Goal: Task Accomplishment & Management: Manage account settings

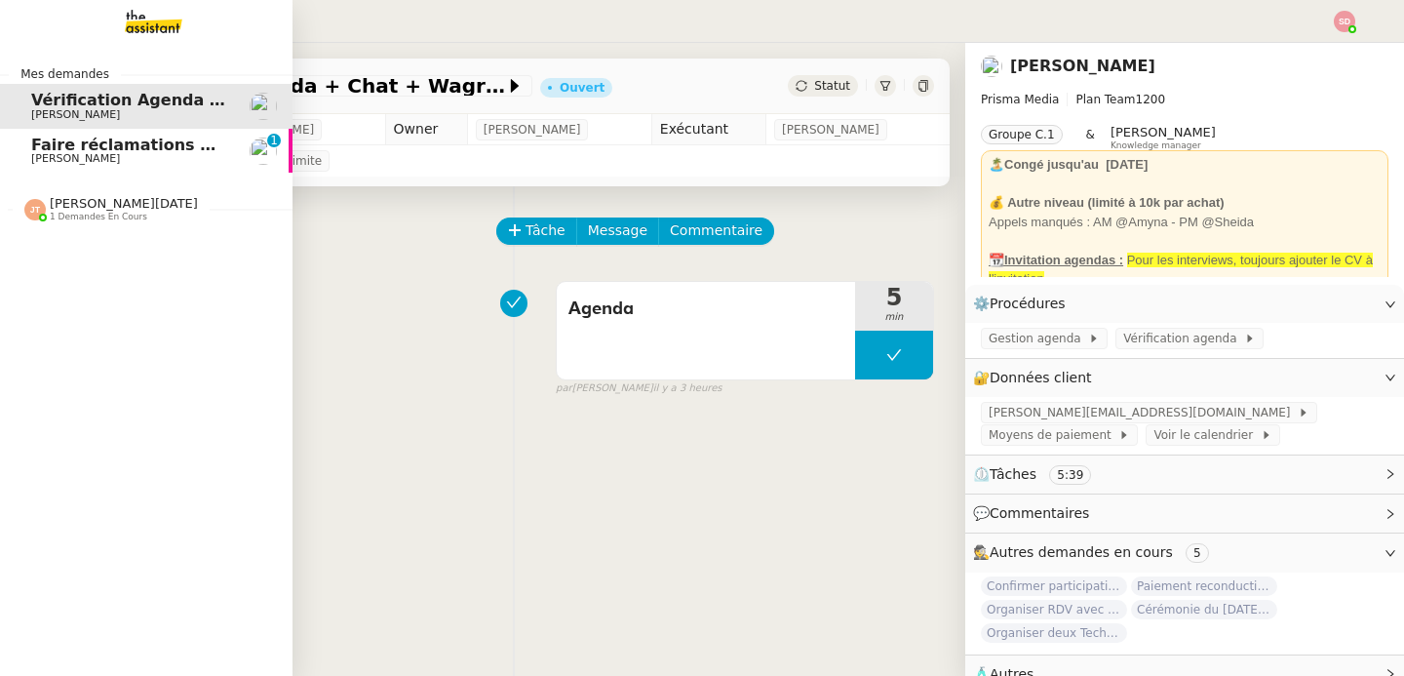
click at [57, 153] on span "[PERSON_NAME]" at bounding box center [75, 158] width 89 height 13
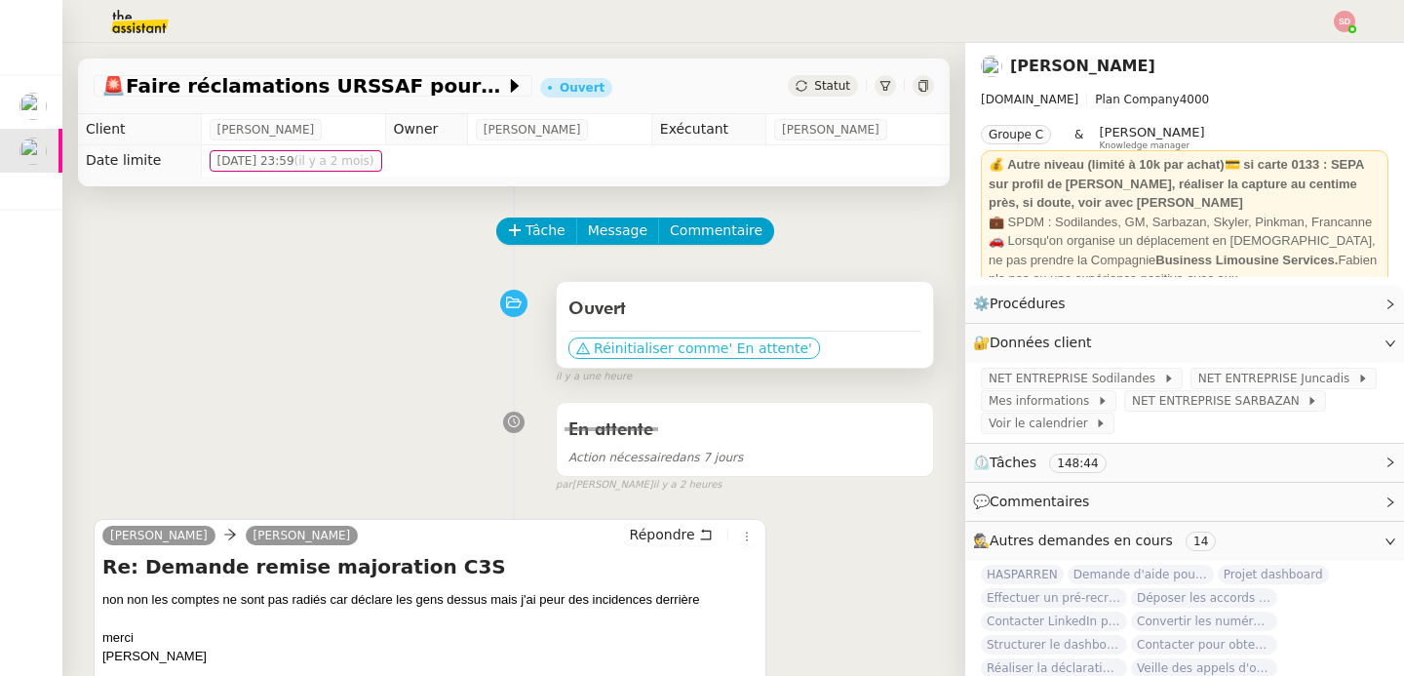
click at [728, 341] on span "' En attente'" at bounding box center [769, 348] width 83 height 20
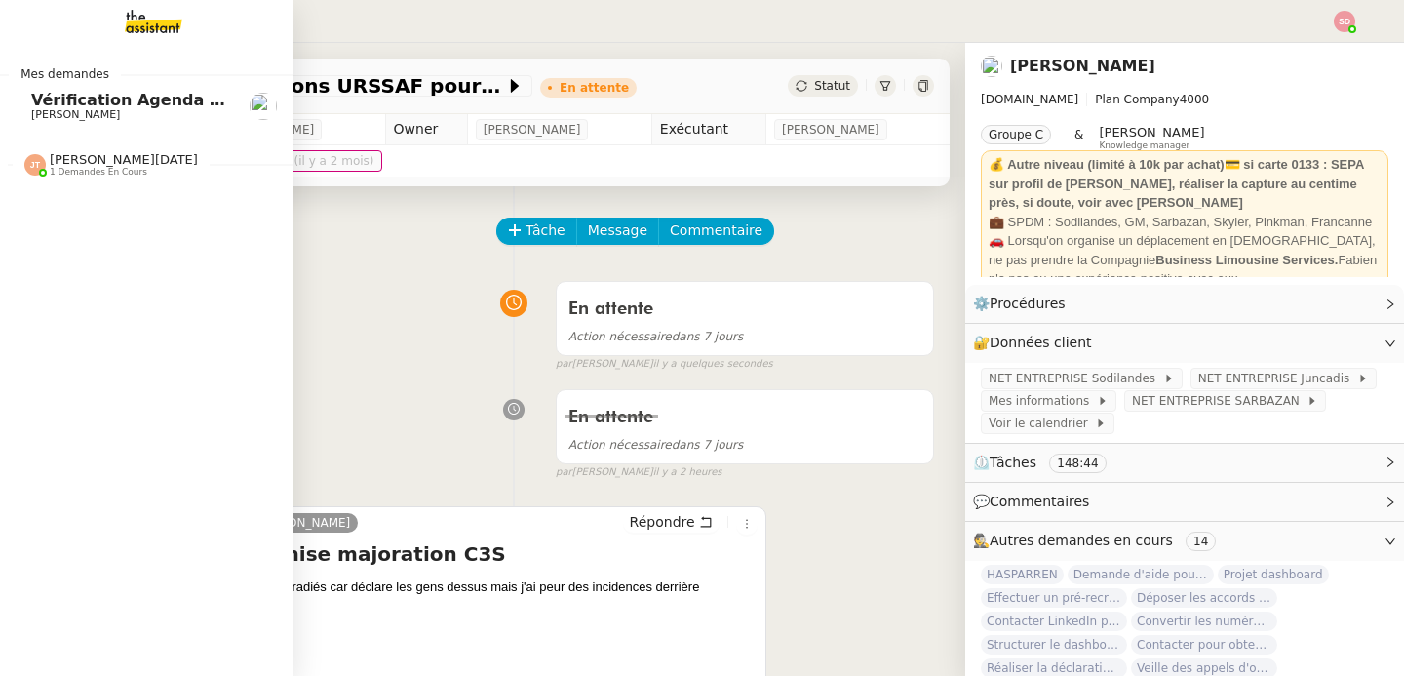
click at [61, 96] on span "Vérification Agenda + Chat + Wagram (9h et 14h)" at bounding box center [250, 100] width 438 height 19
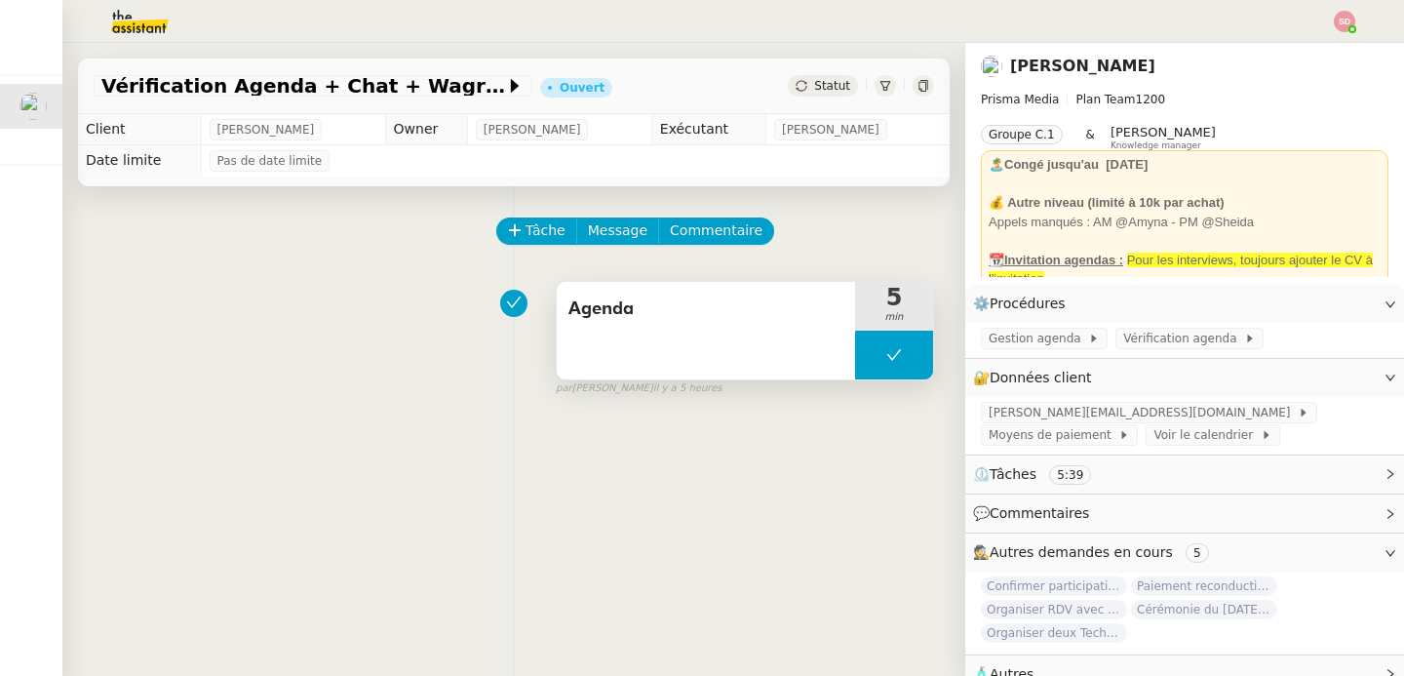
click at [879, 345] on button at bounding box center [894, 355] width 78 height 49
click at [855, 360] on div at bounding box center [874, 355] width 39 height 49
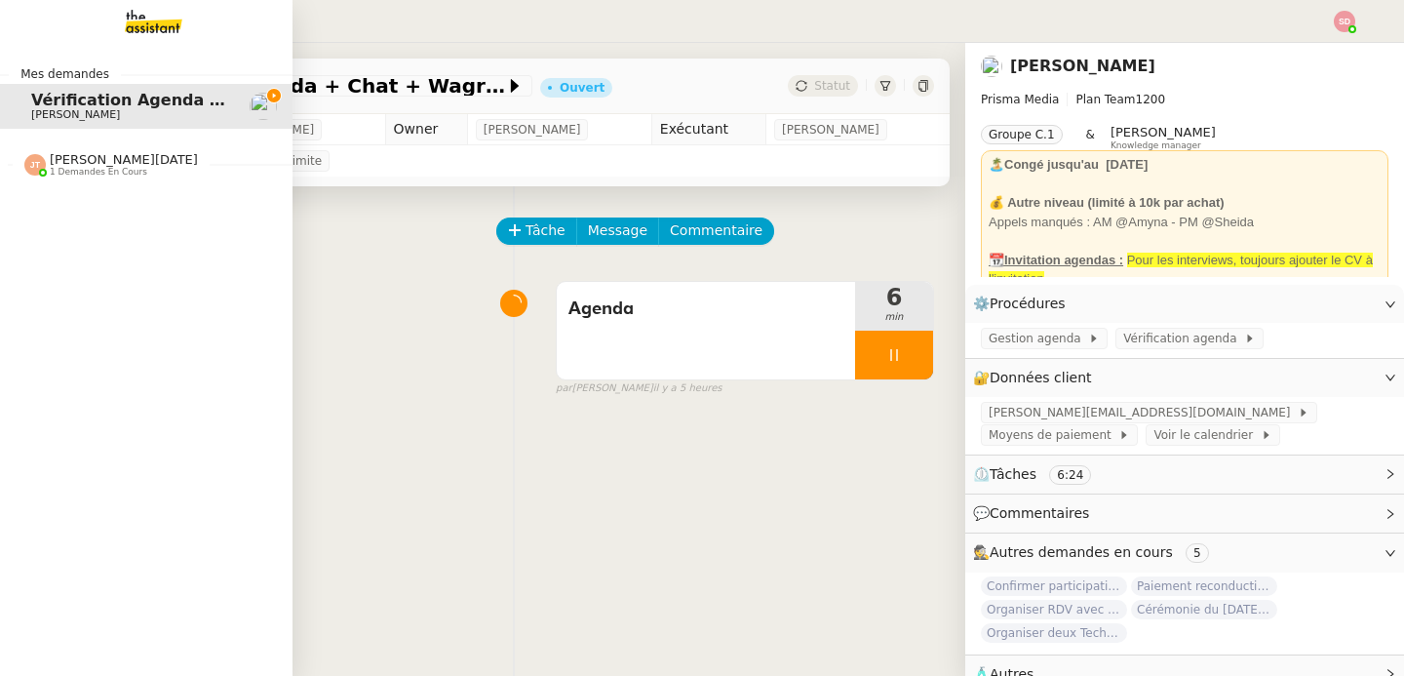
click at [33, 155] on div at bounding box center [34, 164] width 21 height 21
click at [69, 204] on span "Effectuer un pré-recrutement téléphonique" at bounding box center [225, 201] width 388 height 19
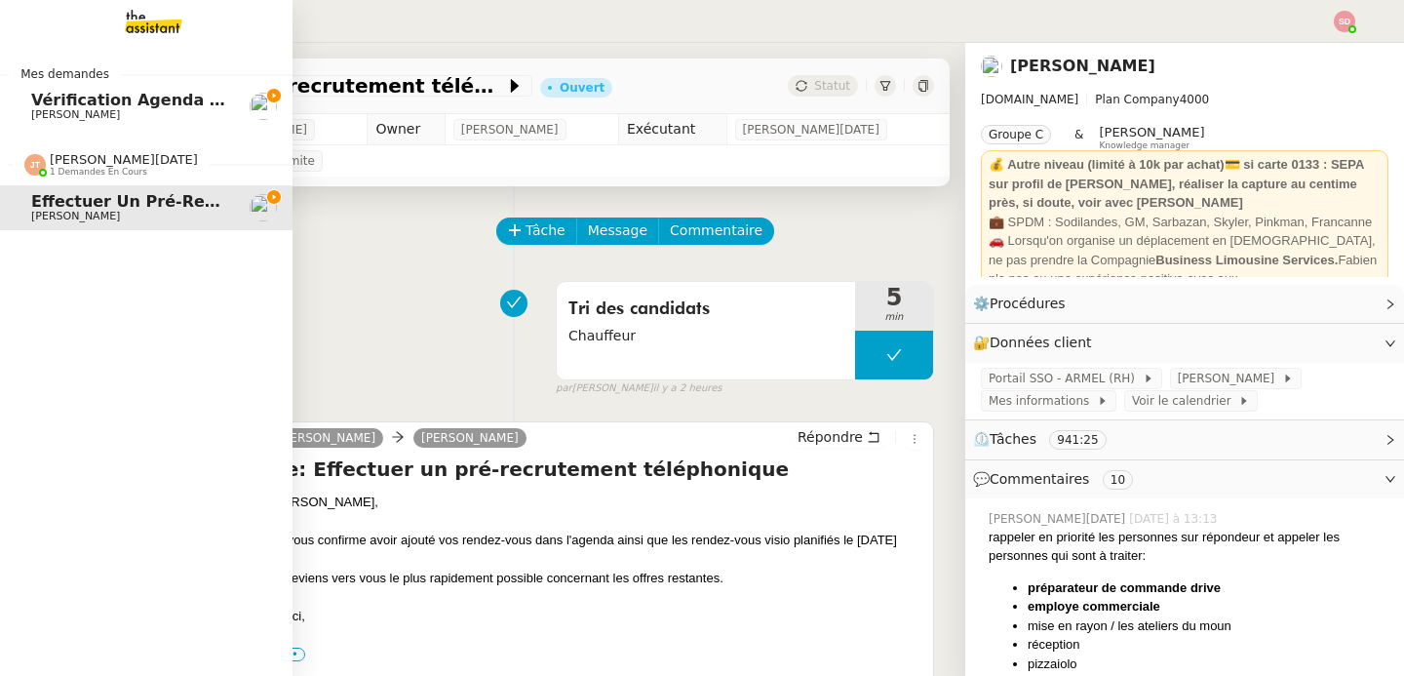
click at [74, 161] on span "[PERSON_NAME][DATE]" at bounding box center [124, 159] width 148 height 15
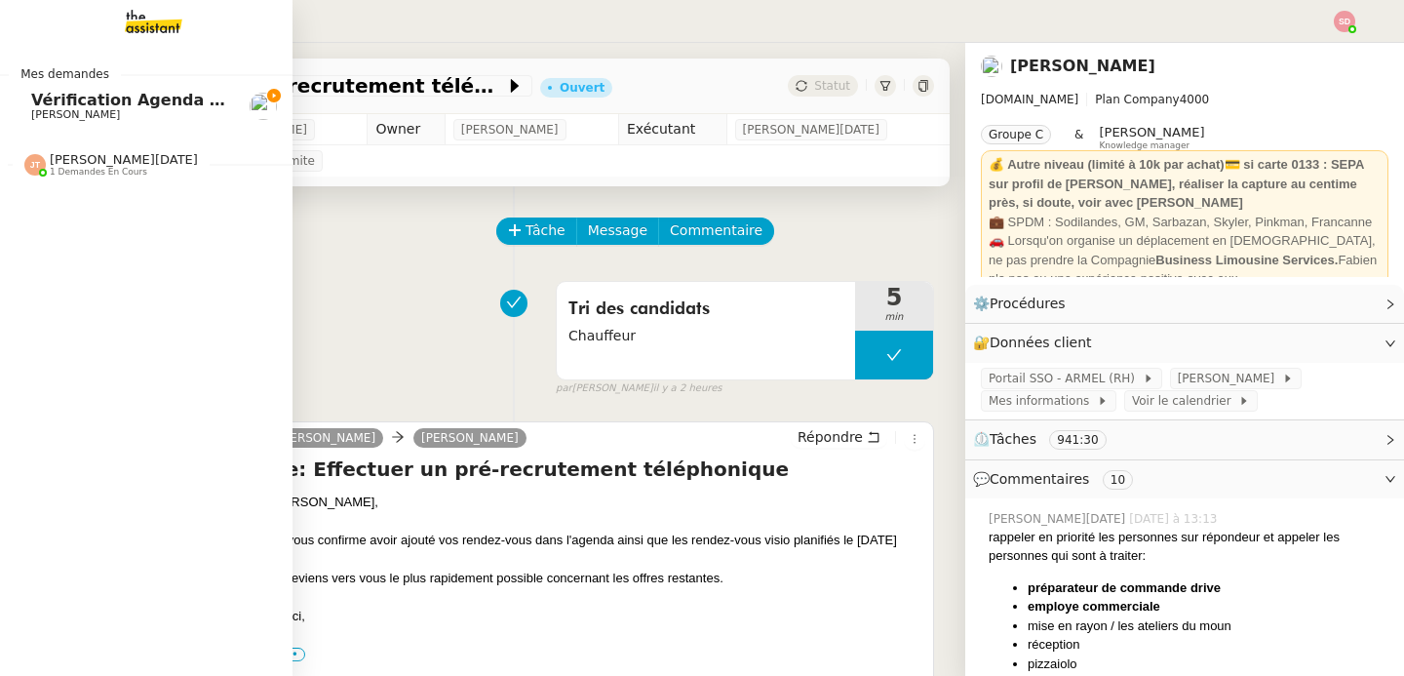
click at [113, 117] on span "[PERSON_NAME]" at bounding box center [129, 115] width 197 height 12
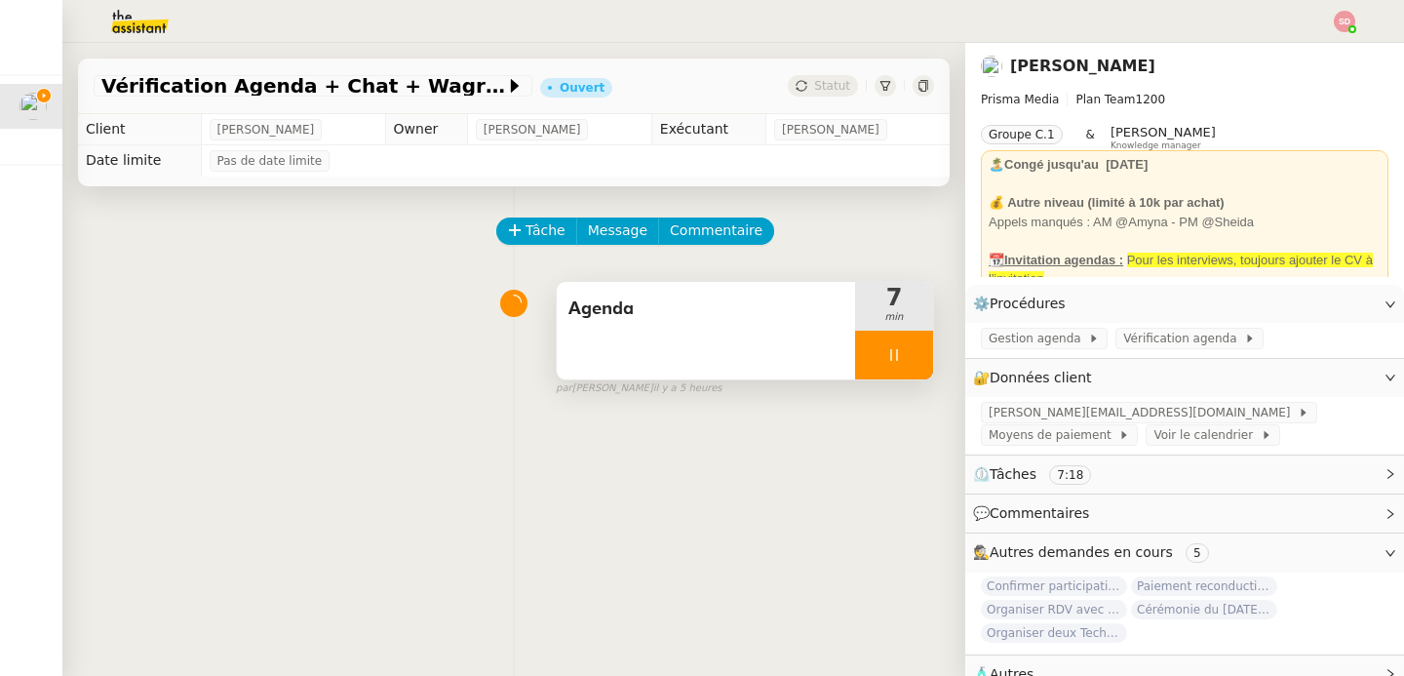
click at [892, 353] on div at bounding box center [894, 355] width 78 height 49
click at [907, 353] on icon at bounding box center [914, 354] width 15 height 11
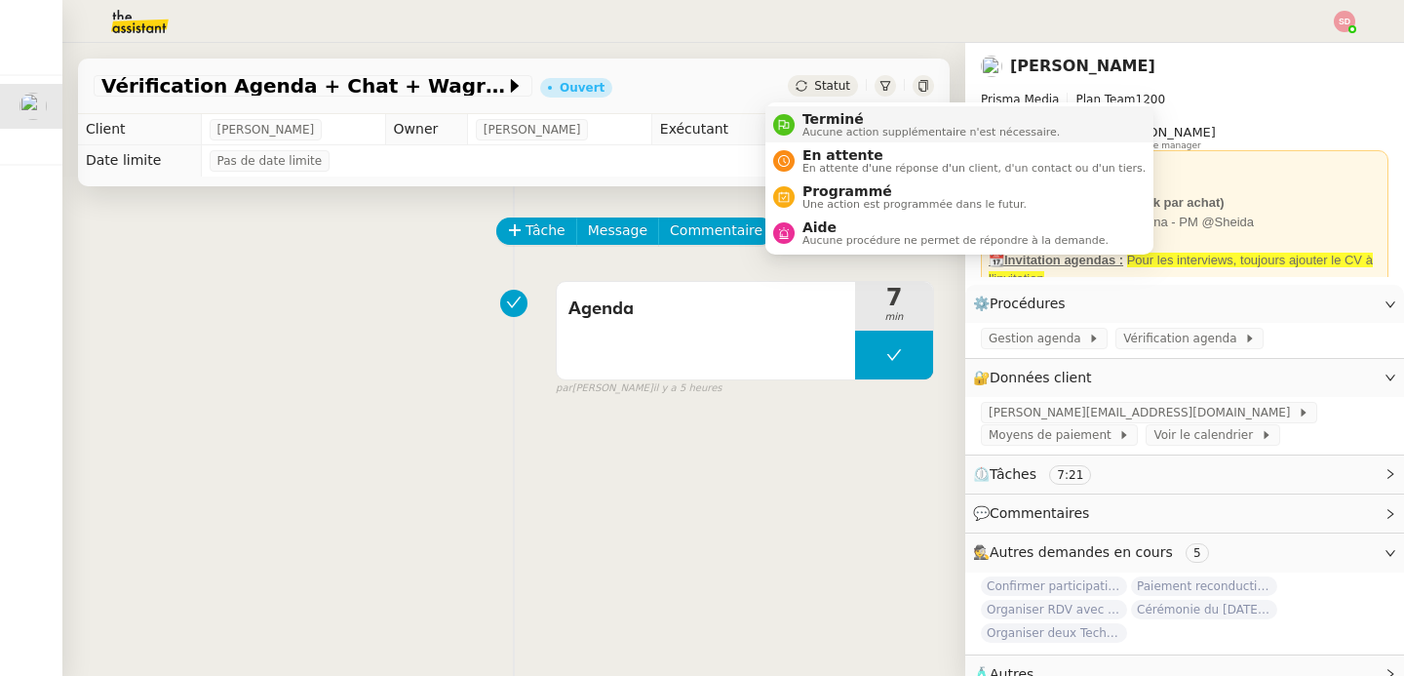
click at [793, 126] on nz-avatar at bounding box center [783, 124] width 21 height 21
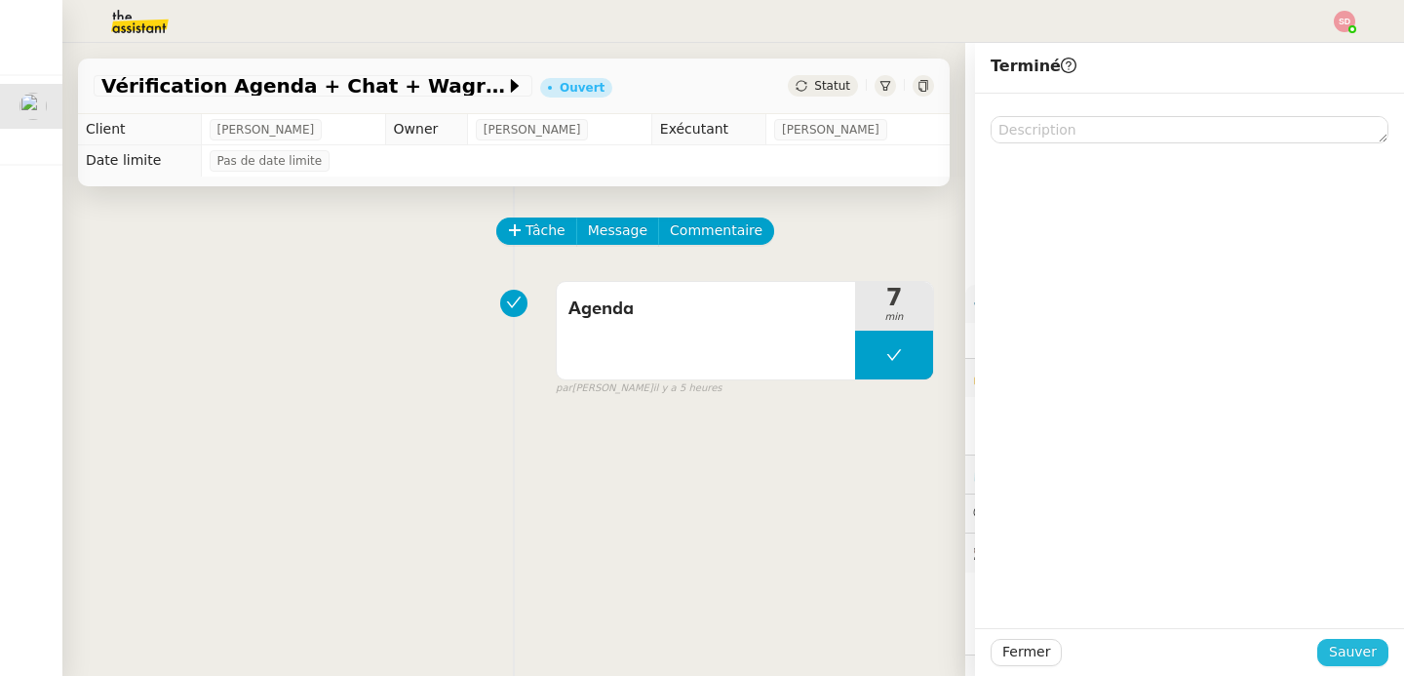
click at [1357, 653] on span "Sauver" at bounding box center [1353, 652] width 48 height 22
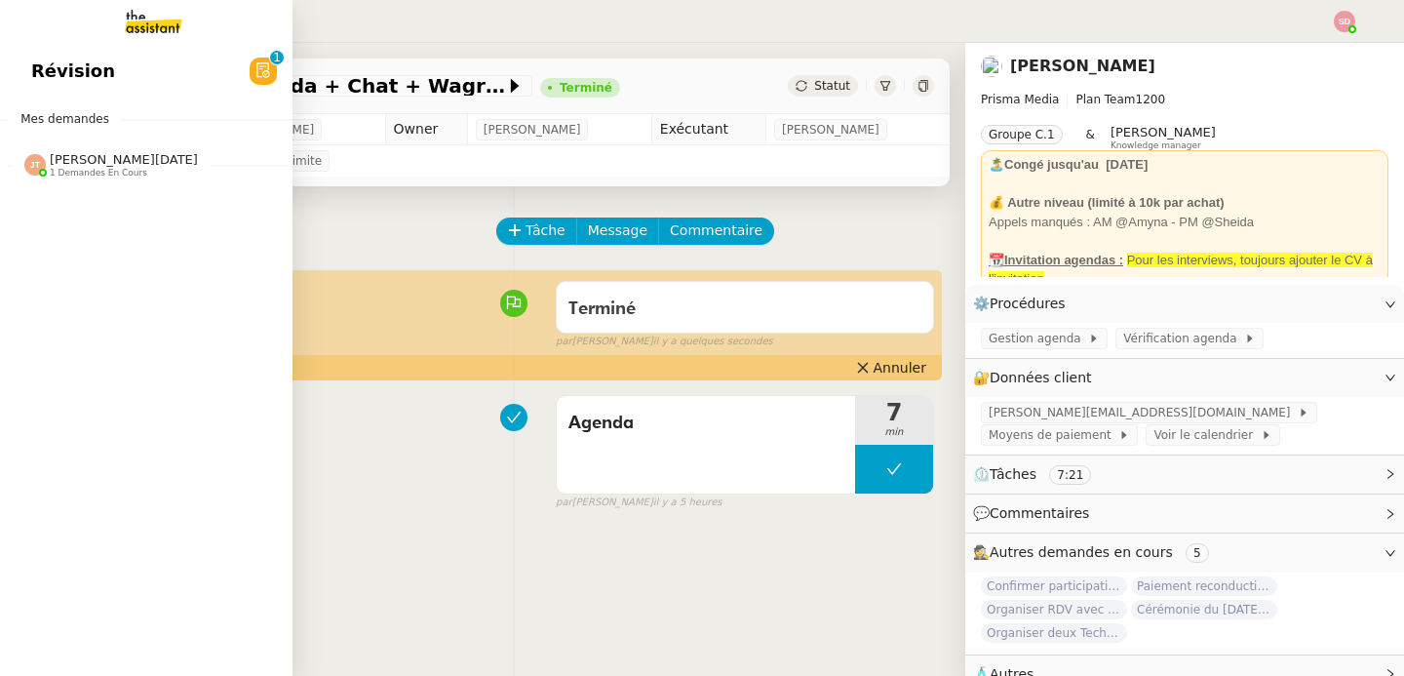
click at [50, 162] on span "[PERSON_NAME][DATE]" at bounding box center [124, 159] width 148 height 15
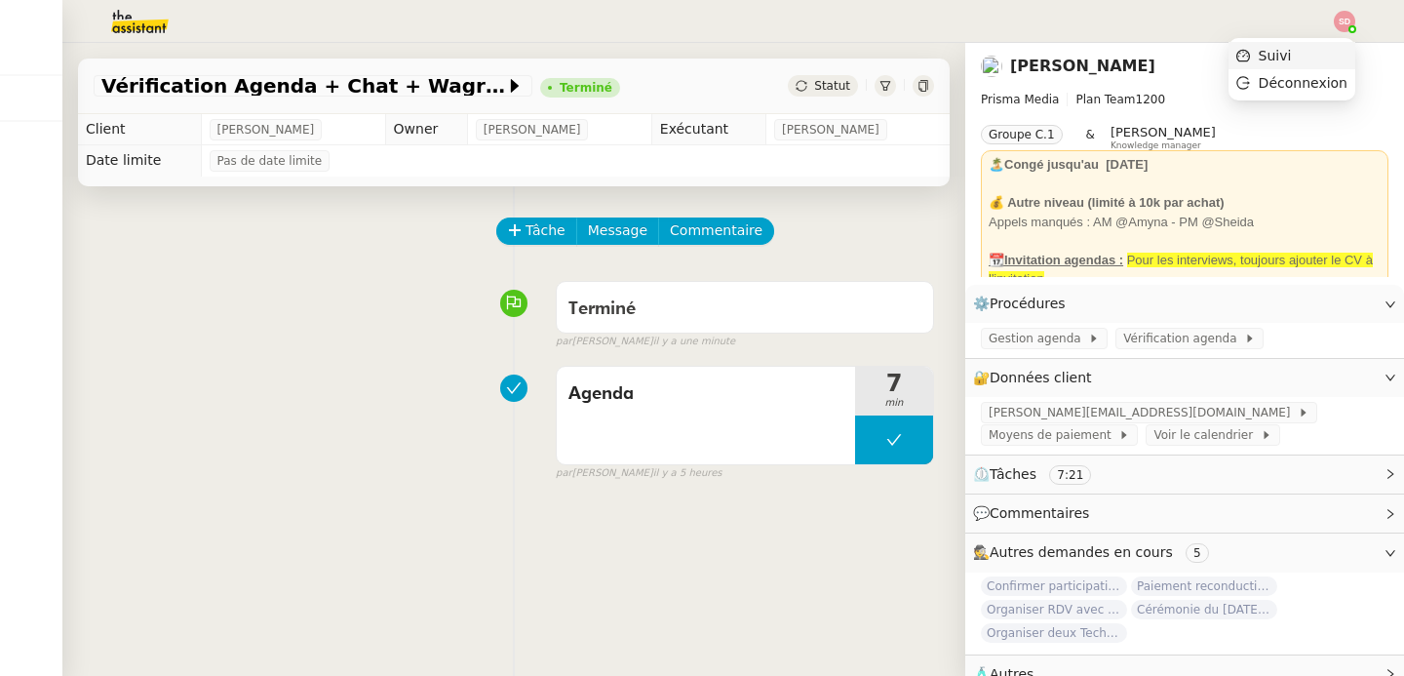
click at [1336, 49] on li "Suivi" at bounding box center [1292, 55] width 127 height 27
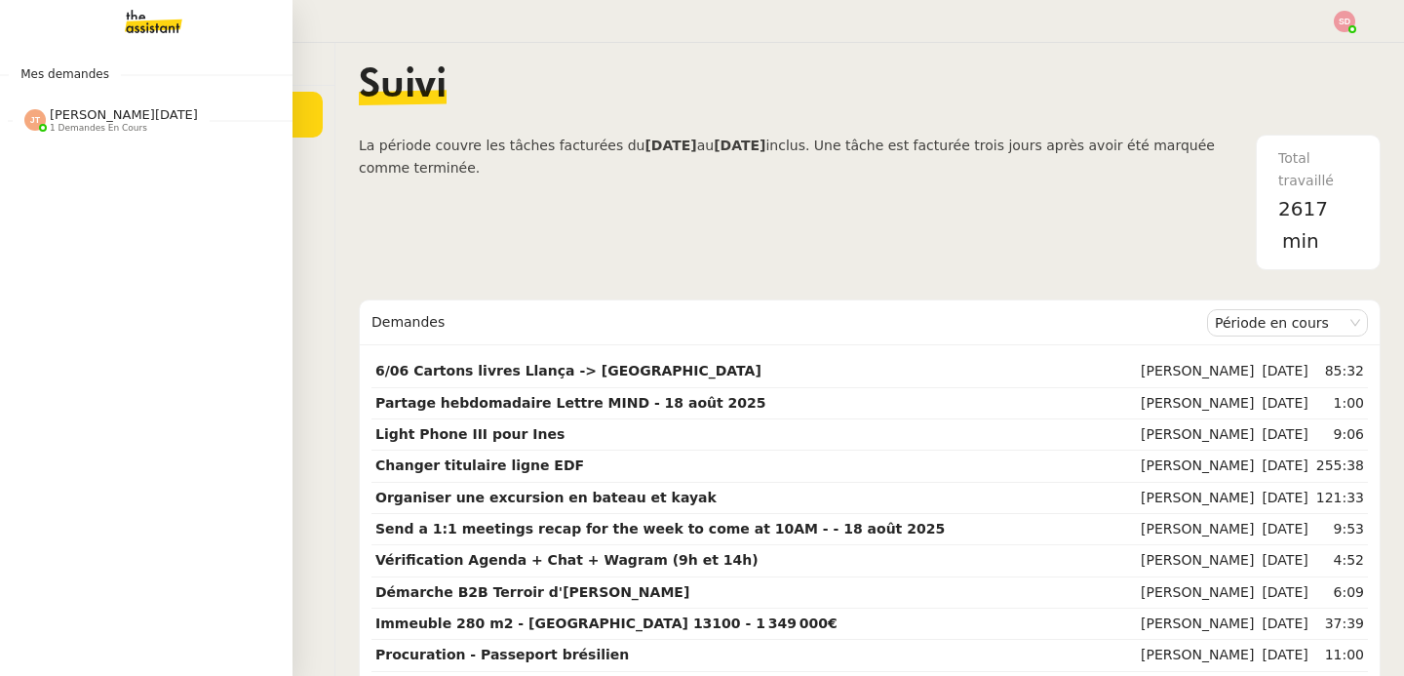
click at [80, 121] on span "[PERSON_NAME][DATE]" at bounding box center [124, 114] width 148 height 15
click at [35, 98] on span "[DATE] - New flight request - [PERSON_NAME]" at bounding box center [232, 100] width 403 height 19
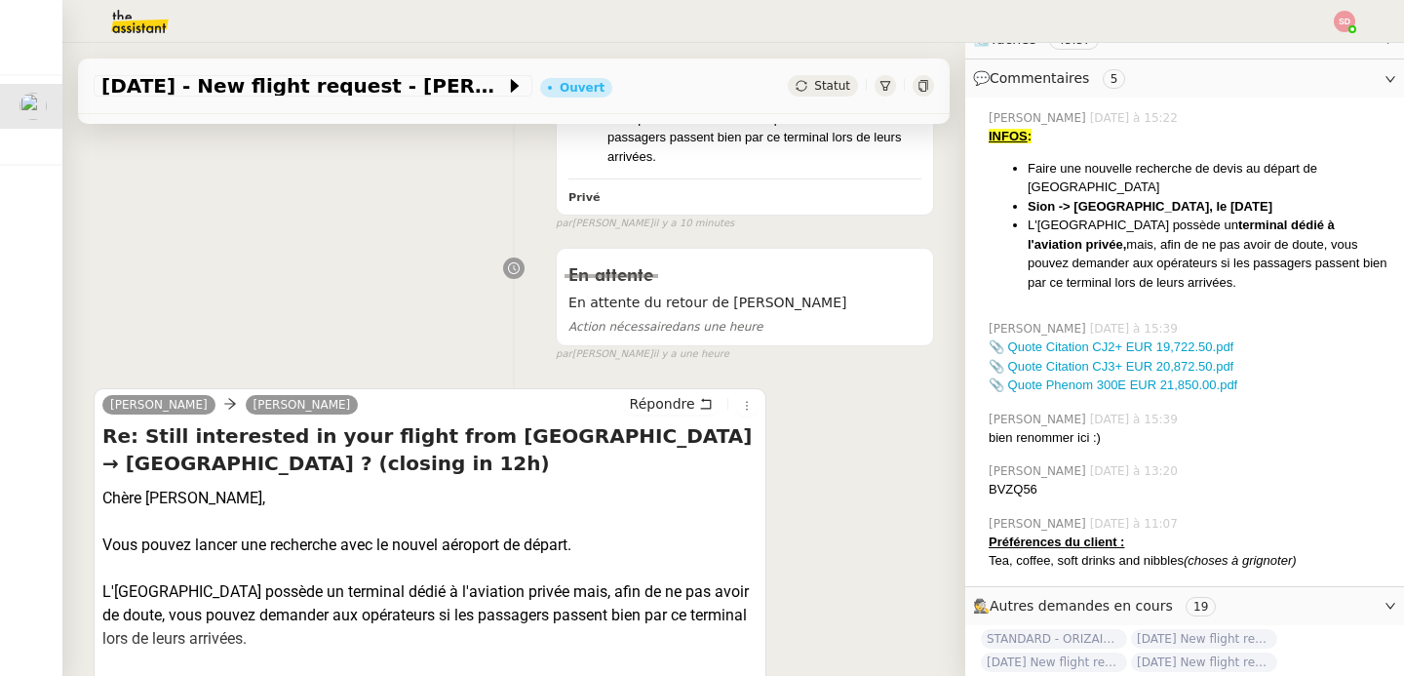
scroll to position [642, 0]
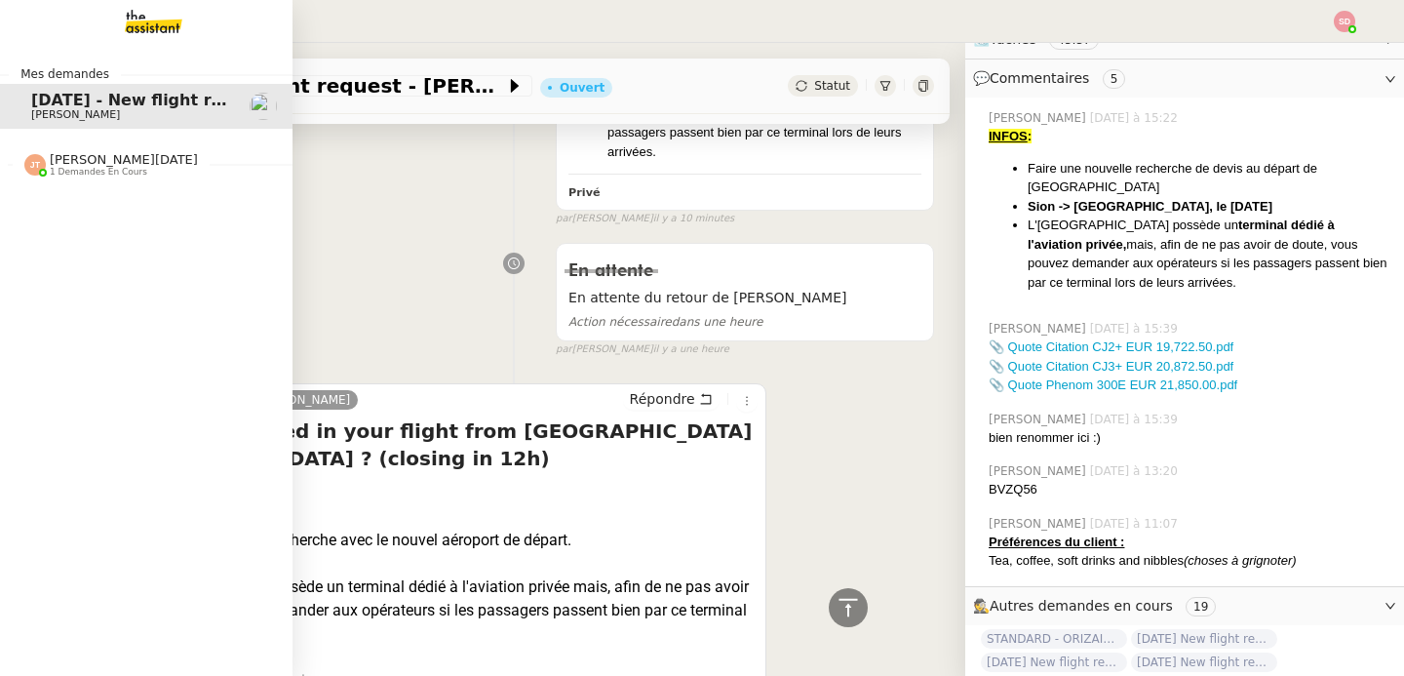
click at [170, 279] on div "Mes demandes [DATE] - New flight request - [PERSON_NAME] [PERSON_NAME][DATE] 1 …" at bounding box center [146, 359] width 293 height 633
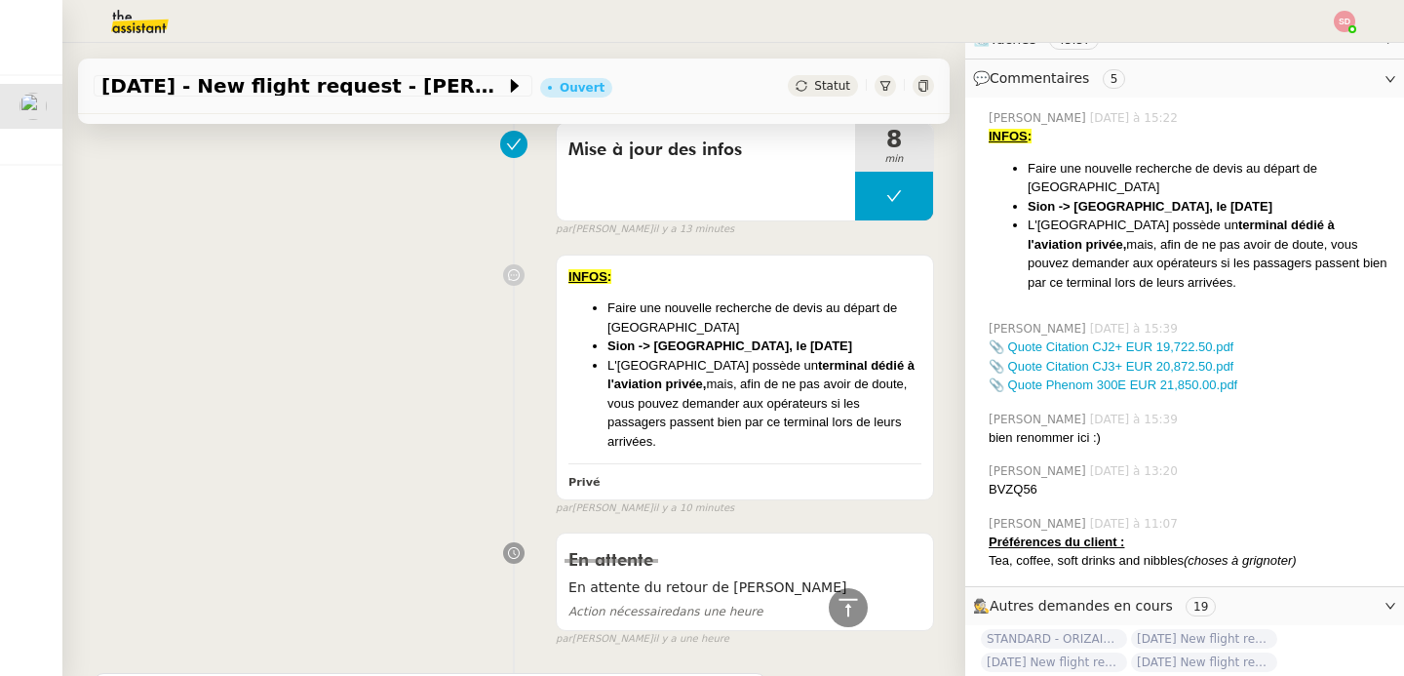
scroll to position [0, 0]
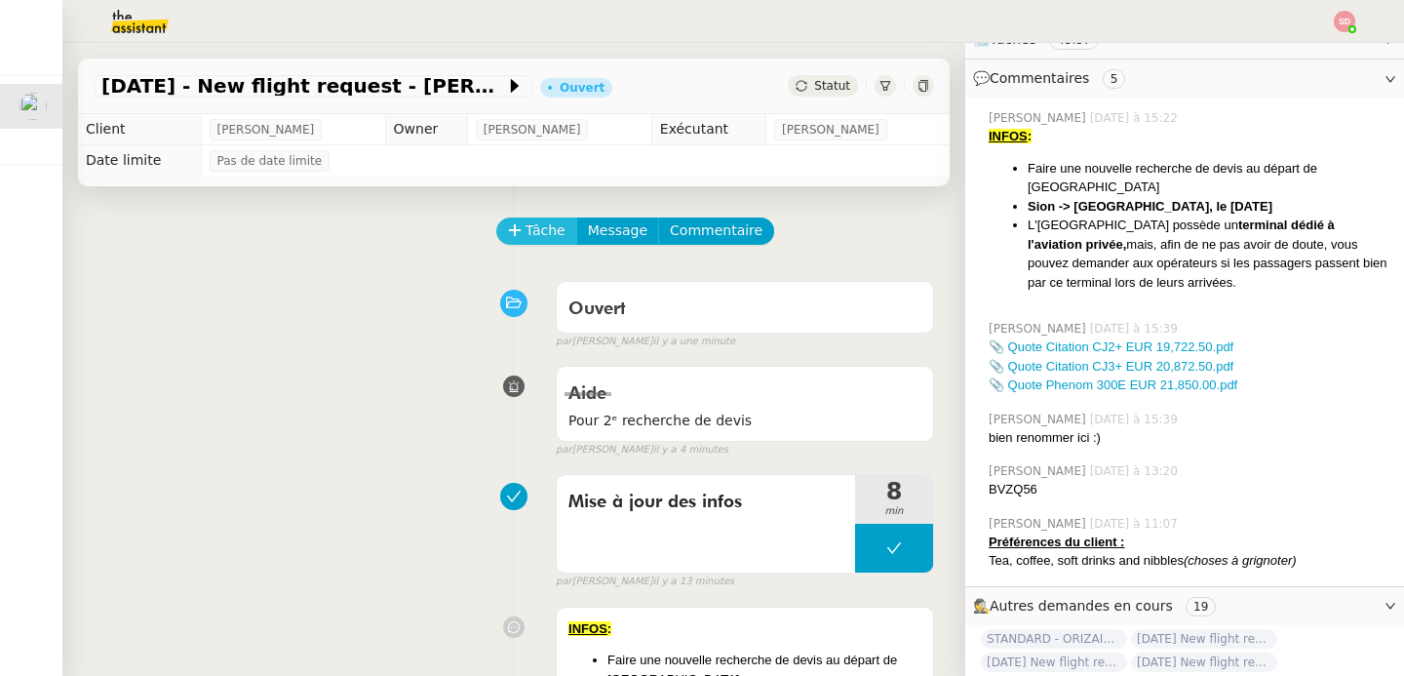
click at [508, 231] on icon at bounding box center [515, 230] width 14 height 14
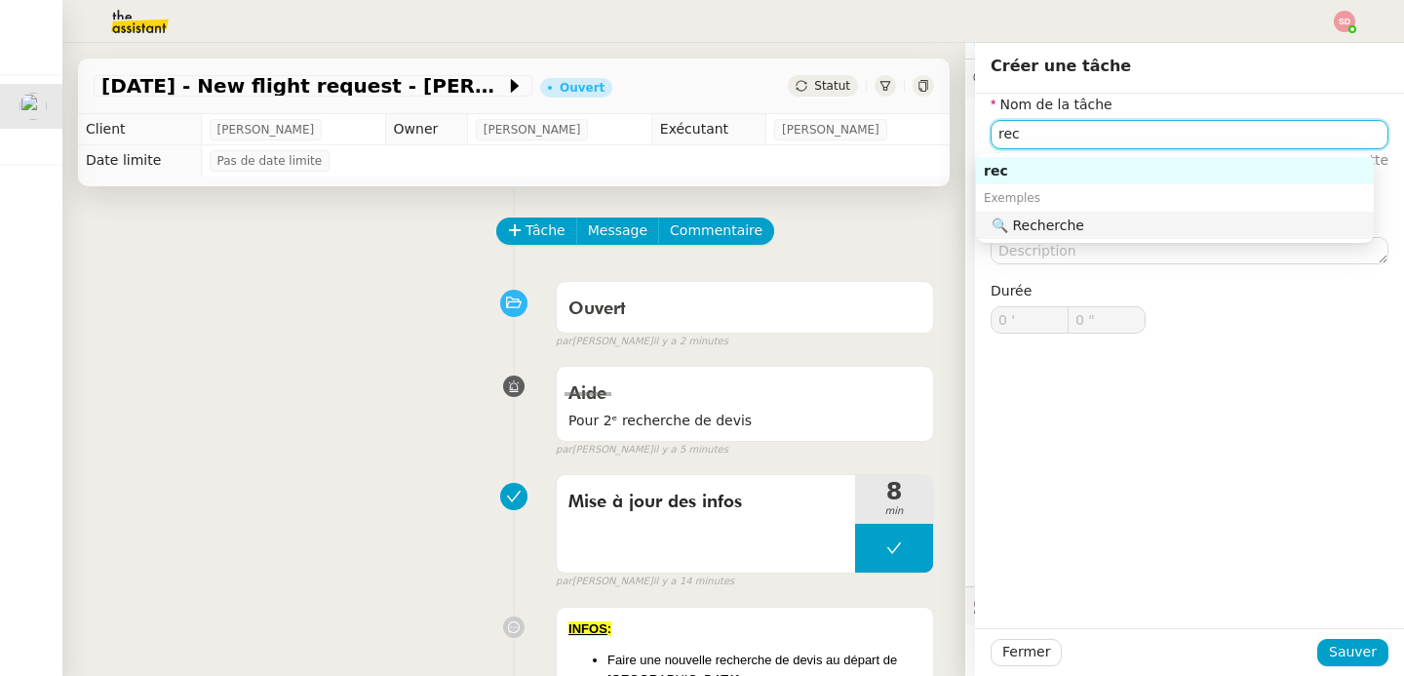
click at [1162, 229] on div "🔍 Recherche" at bounding box center [1179, 225] width 374 height 18
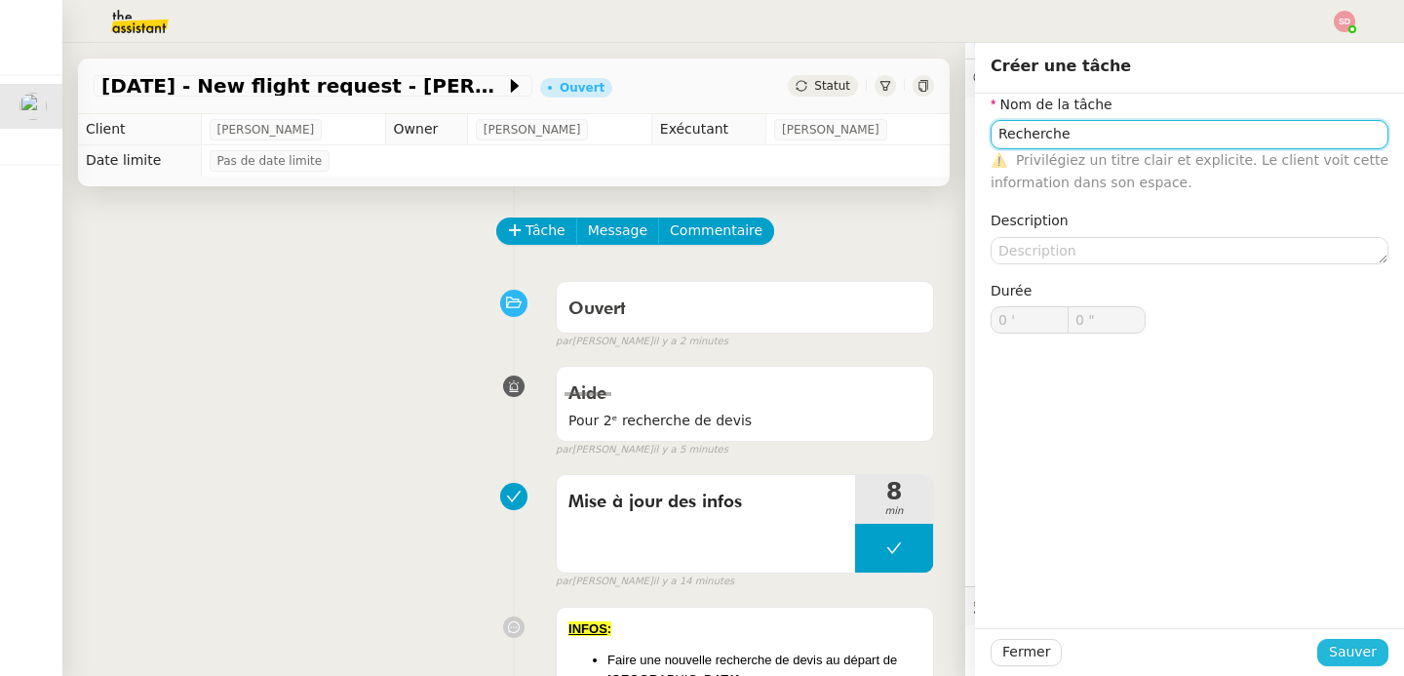
type input "Recherche"
click at [1351, 660] on span "Sauver" at bounding box center [1353, 652] width 48 height 22
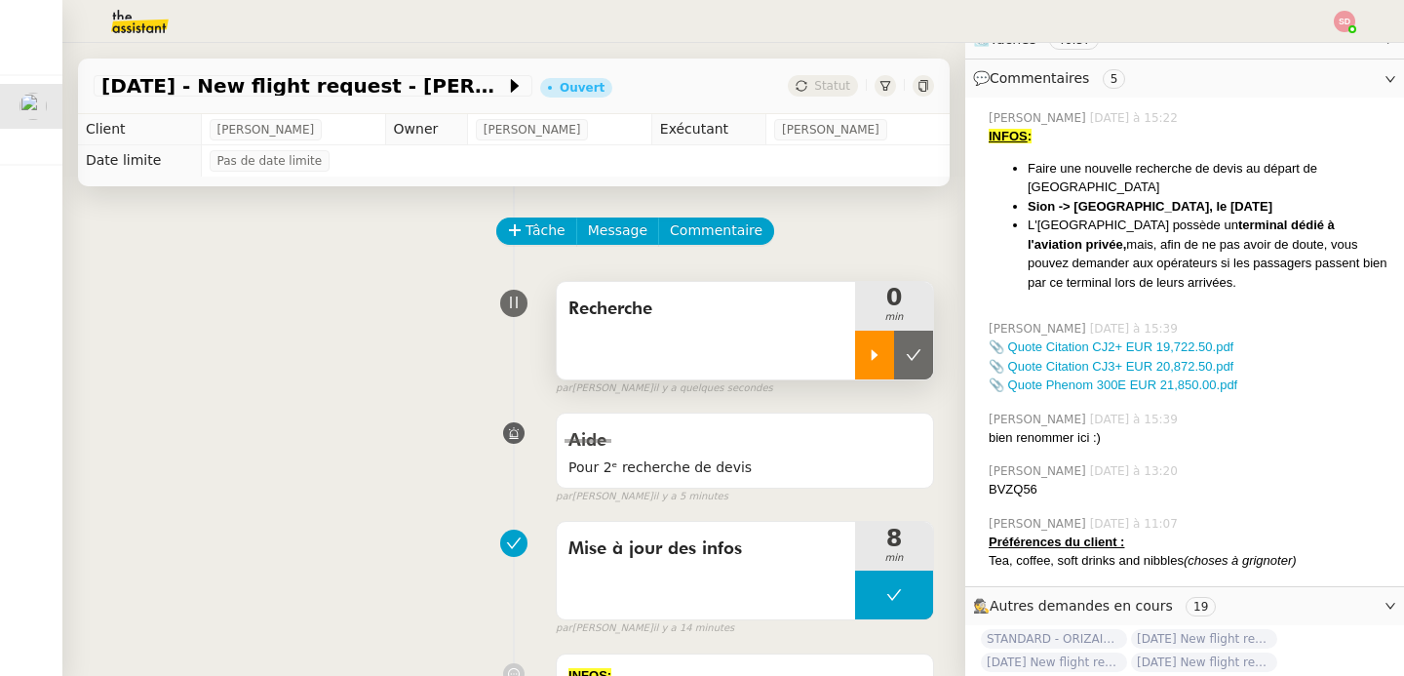
click at [861, 353] on div at bounding box center [874, 355] width 39 height 49
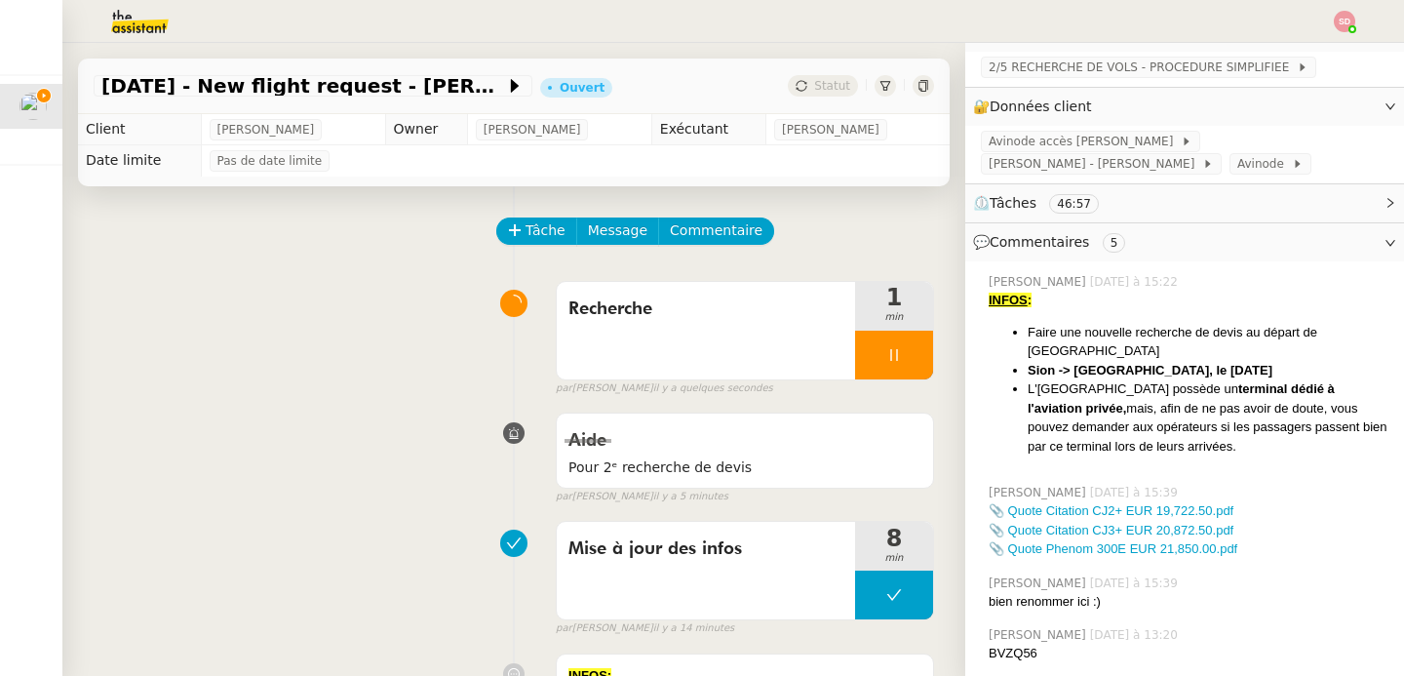
scroll to position [103, 0]
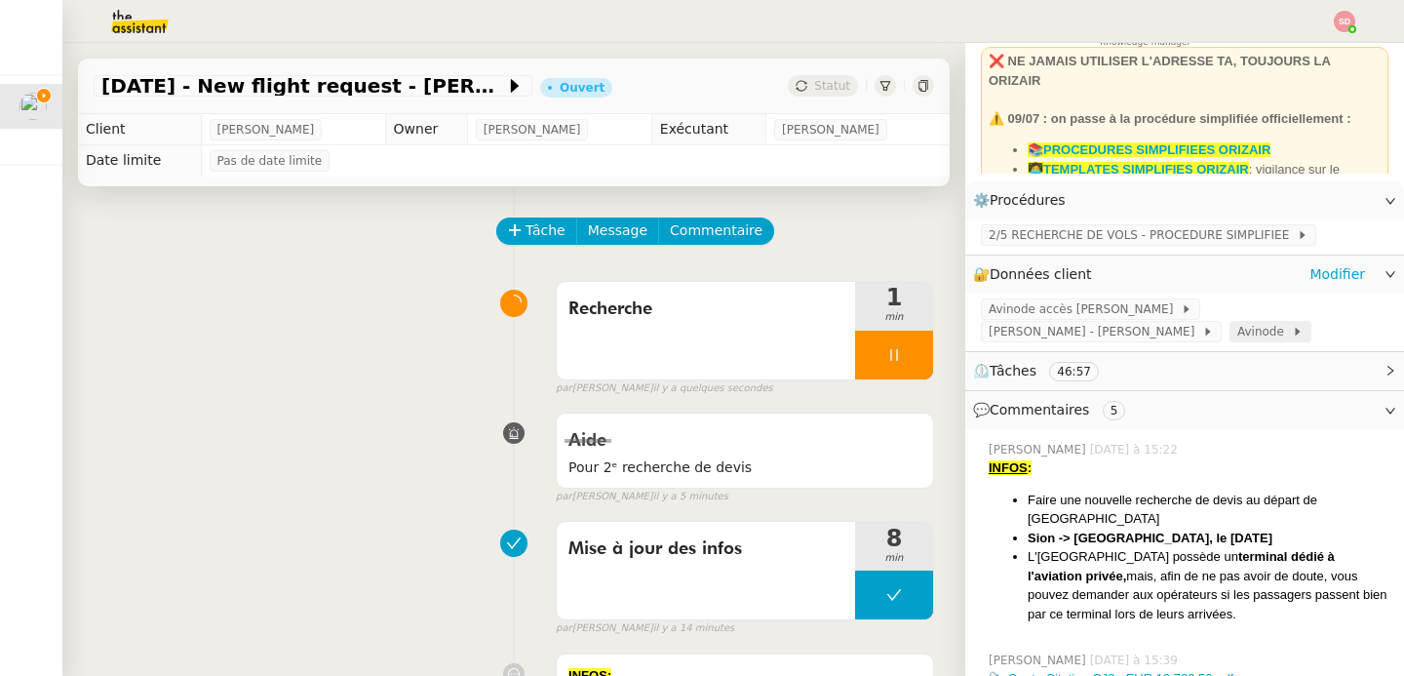
click at [1295, 331] on icon at bounding box center [1297, 332] width 5 height 8
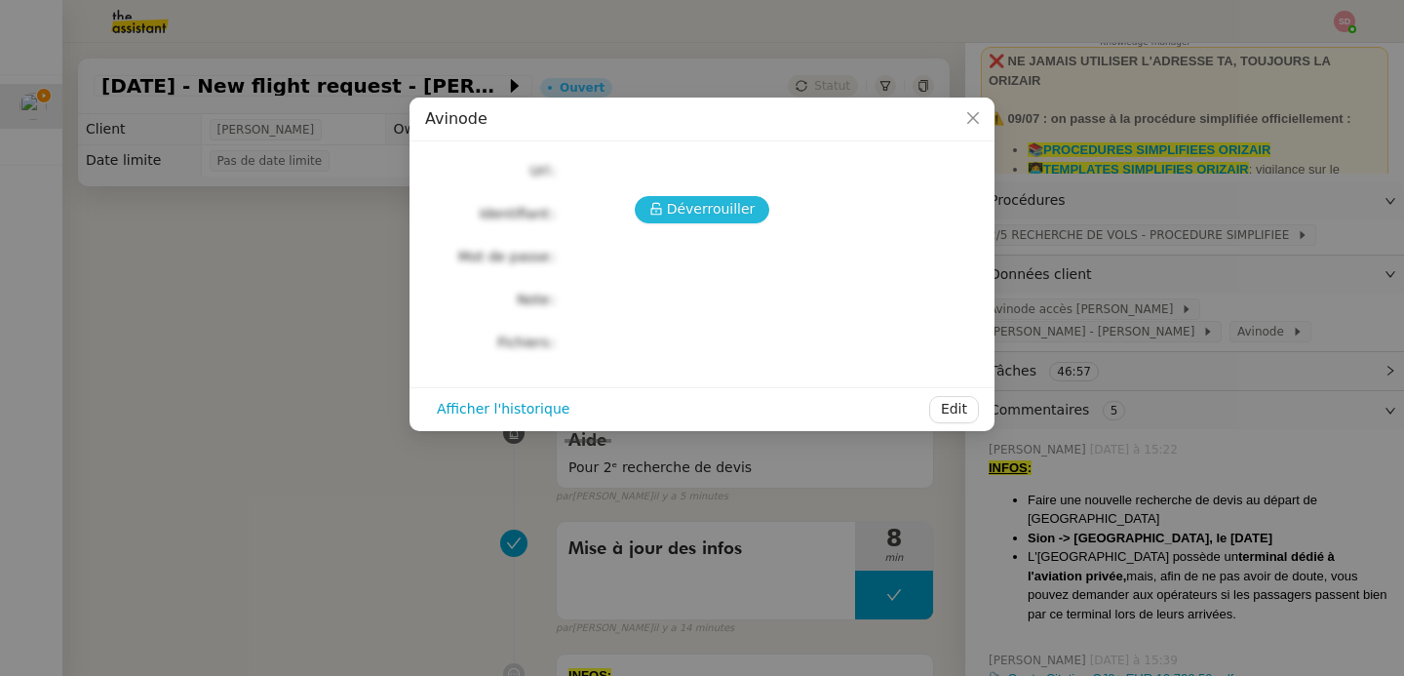
click at [712, 213] on span "Déverrouiller" at bounding box center [711, 209] width 89 height 22
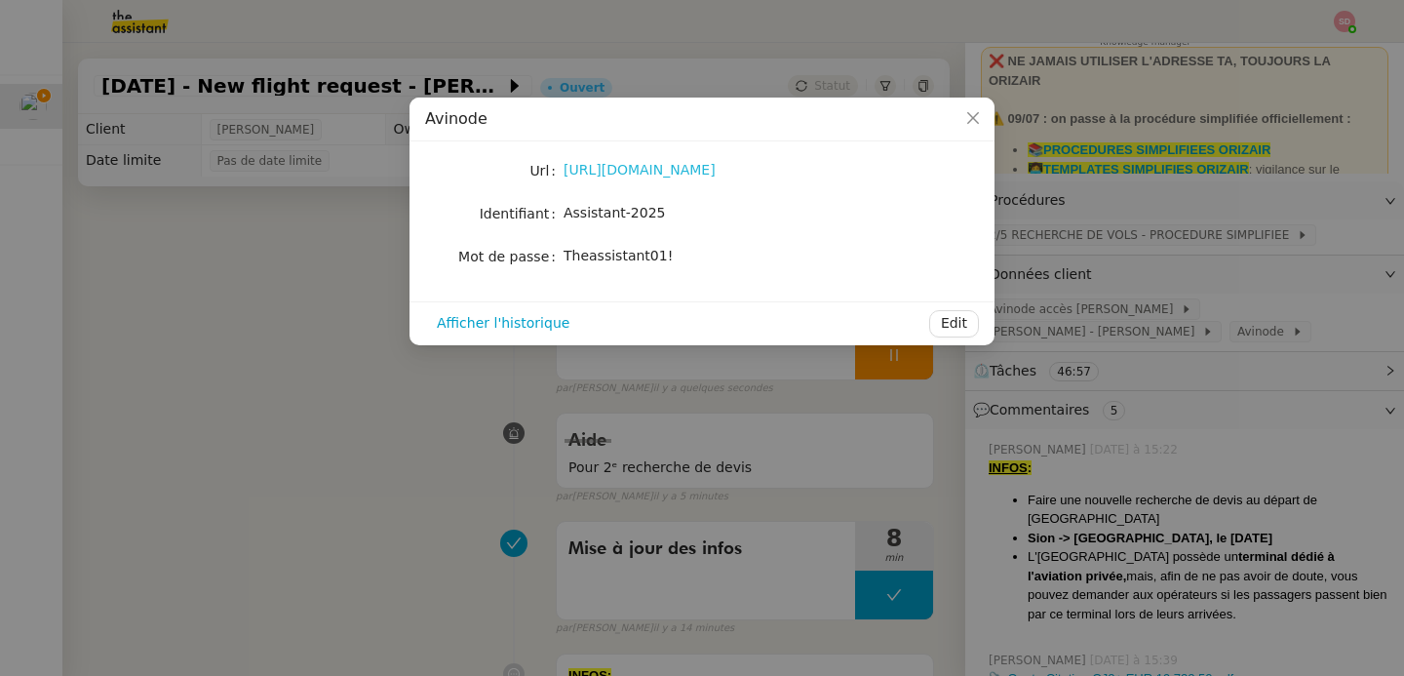
click at [670, 175] on link "[URL][DOMAIN_NAME]" at bounding box center [640, 170] width 152 height 16
click at [631, 207] on span "Assistant-2025" at bounding box center [614, 213] width 101 height 16
copy span "Assistant-2025"
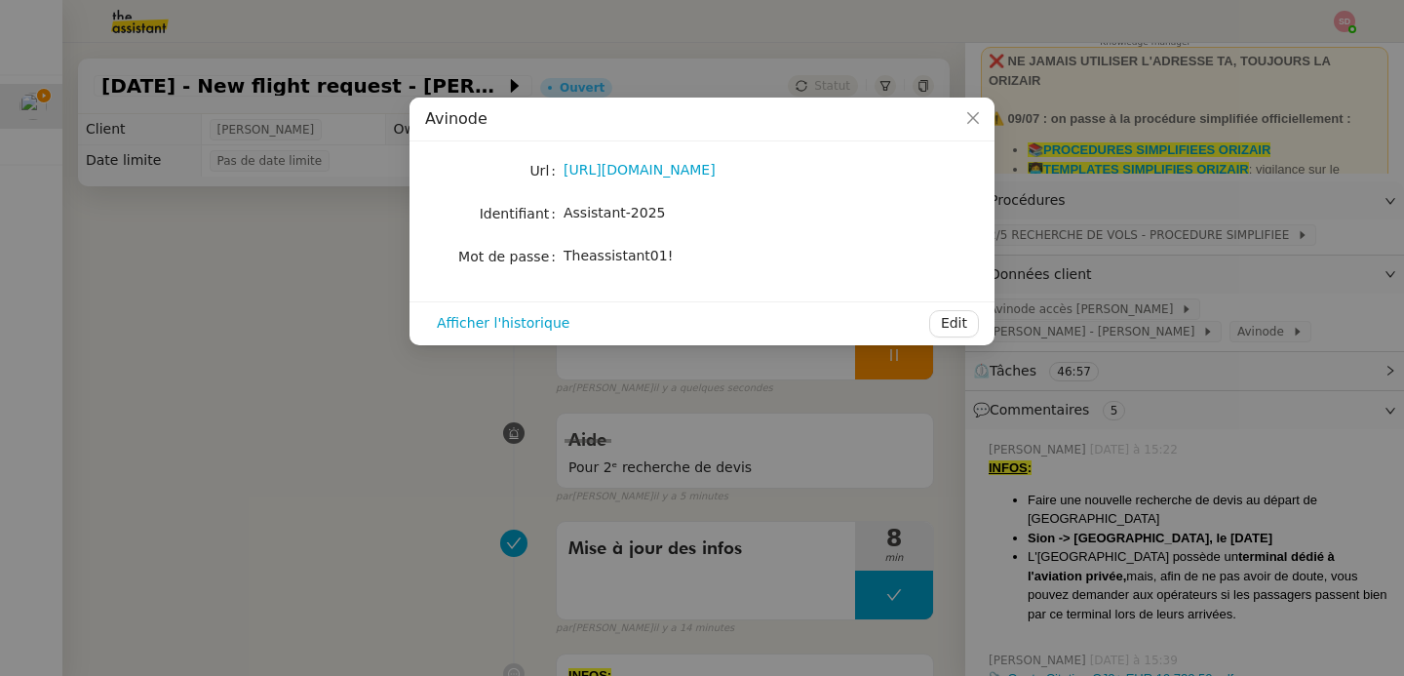
click at [601, 262] on span "Theassistant01!" at bounding box center [618, 256] width 109 height 16
copy div "Theassistant01! Afficher l'historique Edit"
click at [304, 386] on nz-modal-container "Avinode Url [URL][DOMAIN_NAME] Identifiant Assistant-2025 Mot de passe [SECURIT…" at bounding box center [702, 338] width 1404 height 676
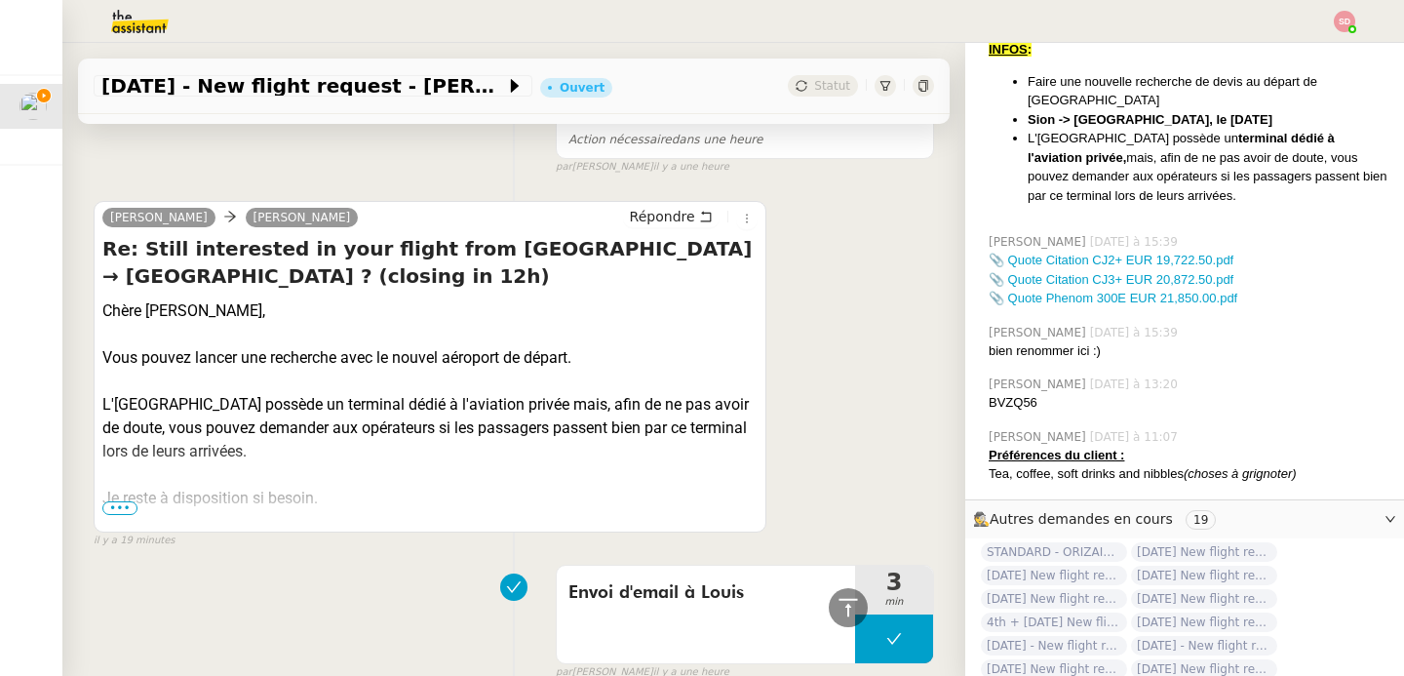
scroll to position [873, 0]
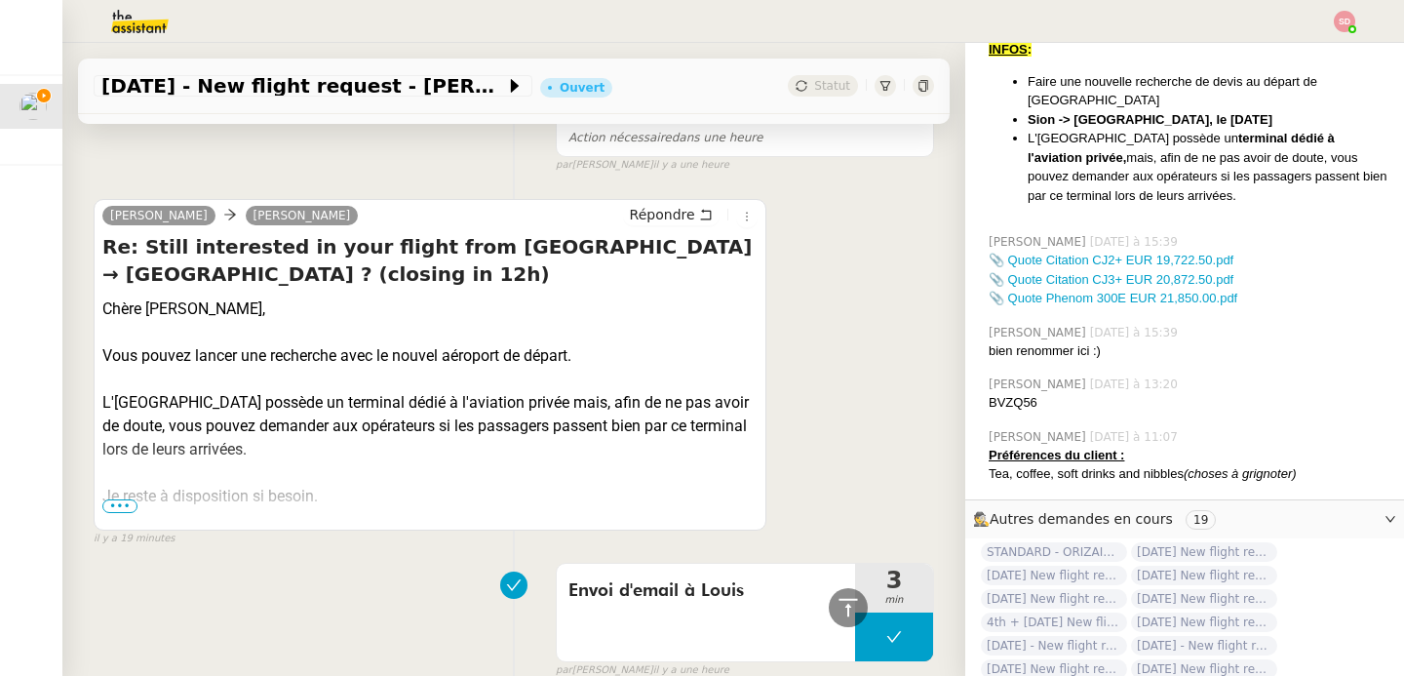
click at [123, 507] on span "•••" at bounding box center [119, 506] width 35 height 14
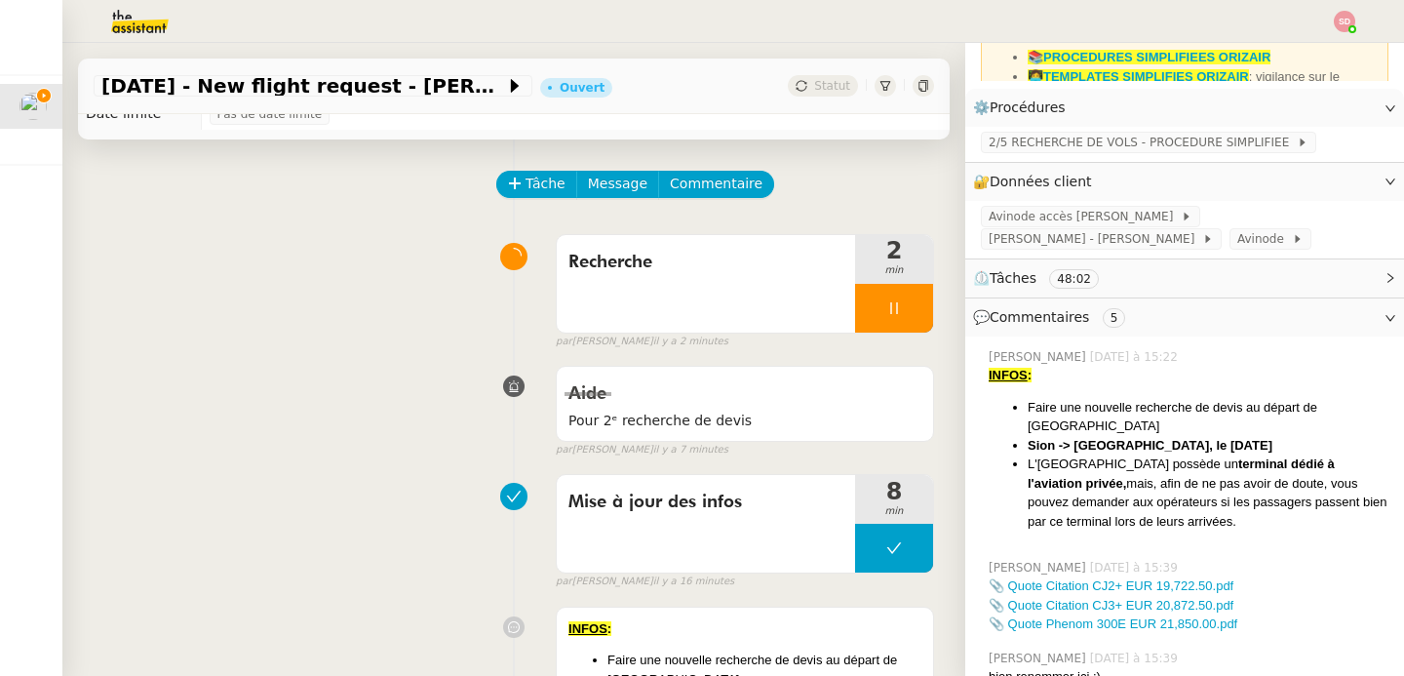
scroll to position [200, 0]
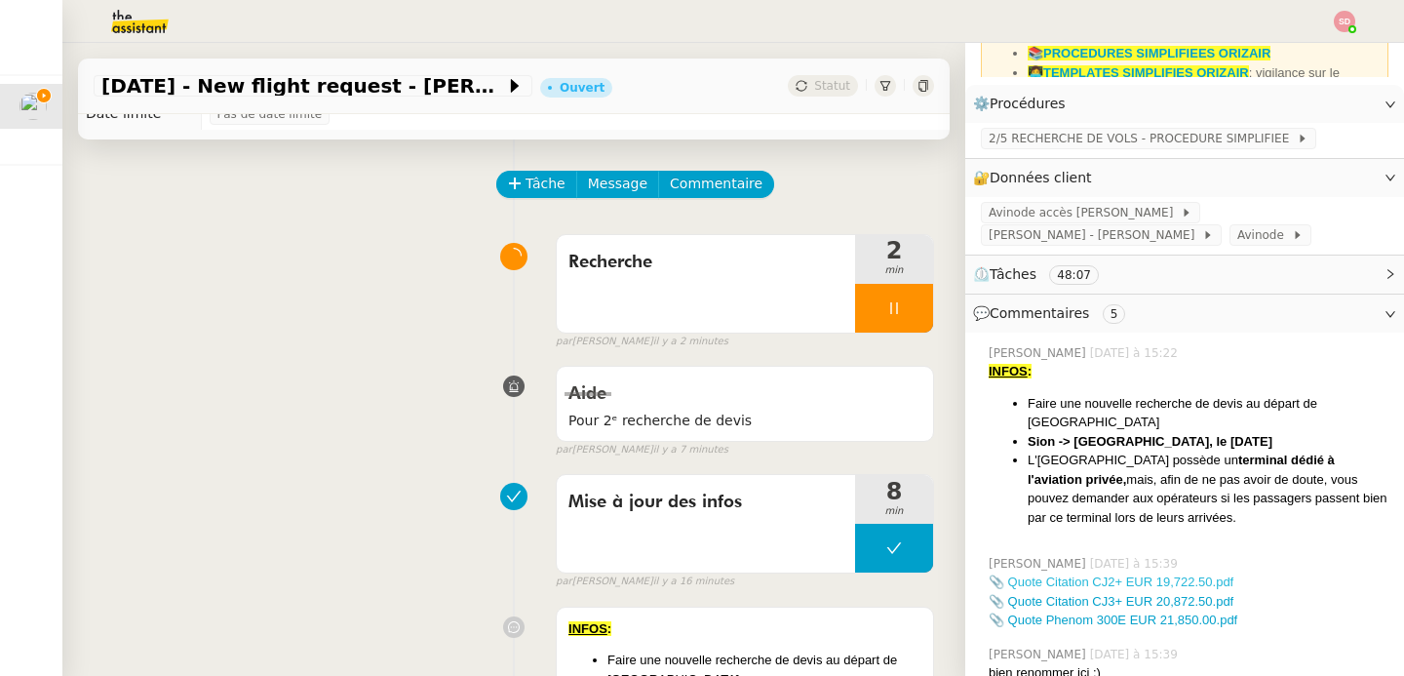
click at [1180, 580] on link "📎 Quote Citation CJ2+ EUR 19,722.50.pdf" at bounding box center [1111, 581] width 245 height 15
click at [1173, 601] on link "📎 Quote Citation CJ3+ EUR 20,872.50.pdf" at bounding box center [1111, 601] width 245 height 15
click at [1150, 132] on span "2/5 RECHERCHE DE VOLS - PROCEDURE SIMPLIFIEE" at bounding box center [1143, 139] width 308 height 20
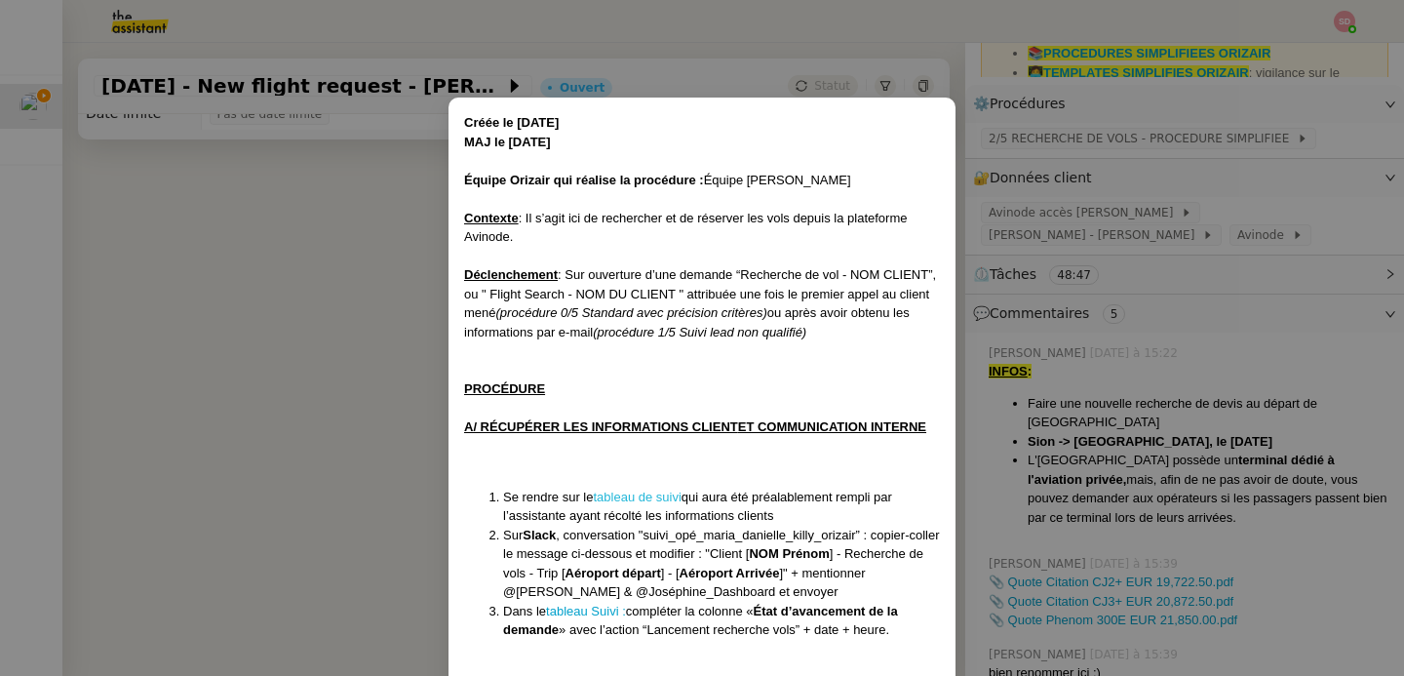
click at [650, 493] on link "tableau de suivi" at bounding box center [638, 496] width 88 height 15
click at [198, 448] on nz-modal-container "Créée le [DATE] MAJ le [DATE] Équipe Orizair qui réalise la procédure : Équipe …" at bounding box center [702, 338] width 1404 height 676
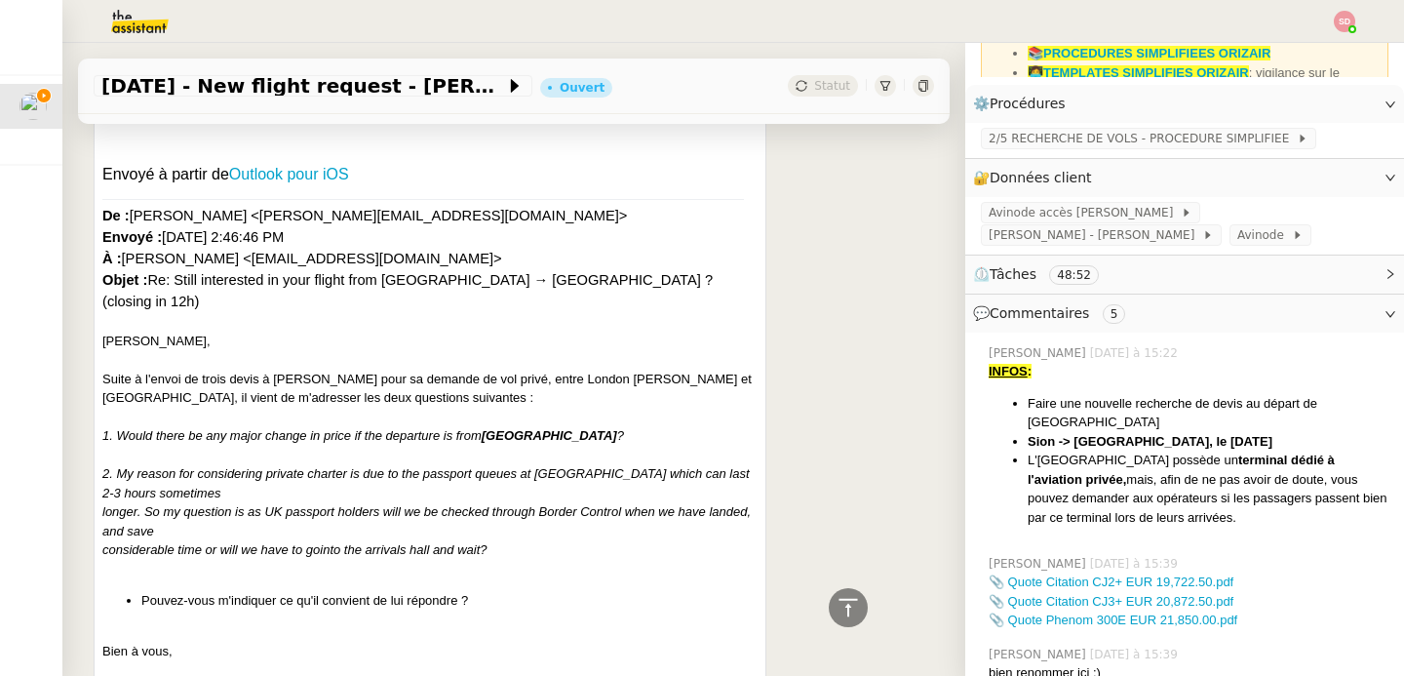
scroll to position [1311, 0]
click at [317, 370] on div "Suite à l'envoi de trois devis à [PERSON_NAME] pour sa demande de vol privé, en…" at bounding box center [429, 389] width 655 height 38
copy div "Egerton"
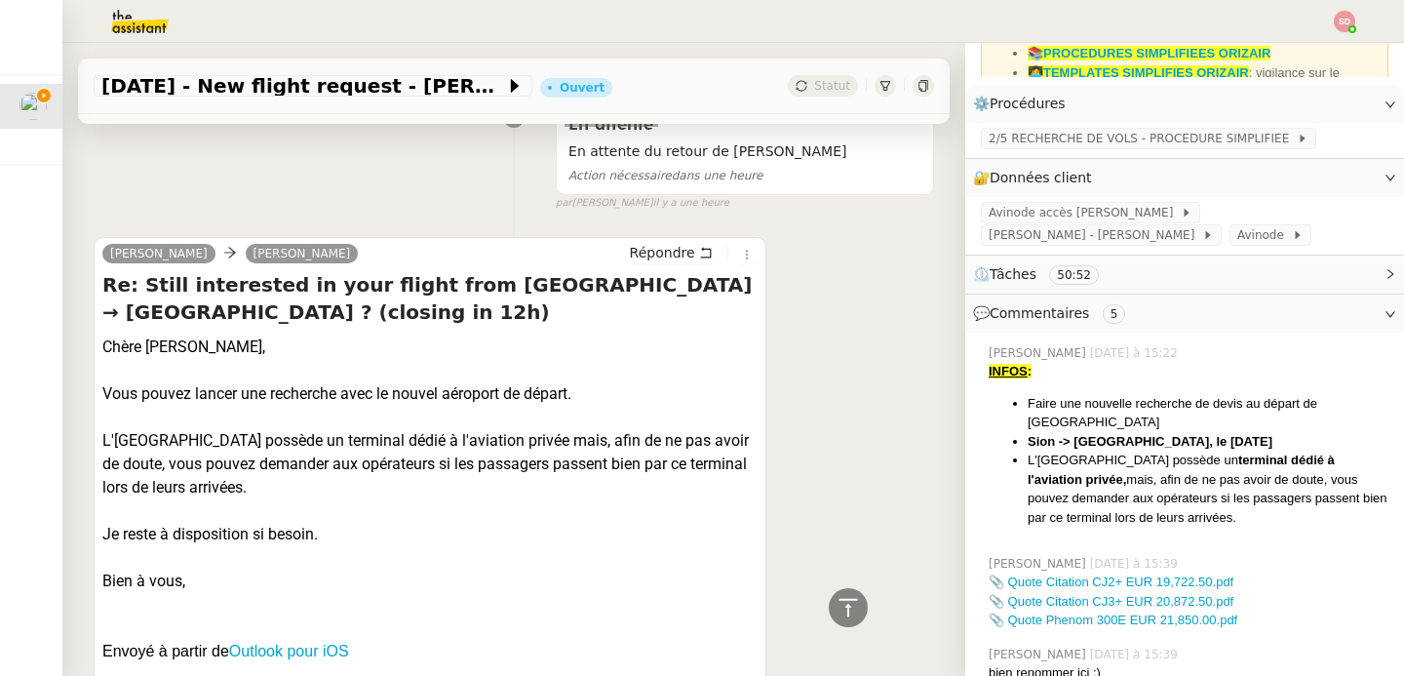
scroll to position [783, 0]
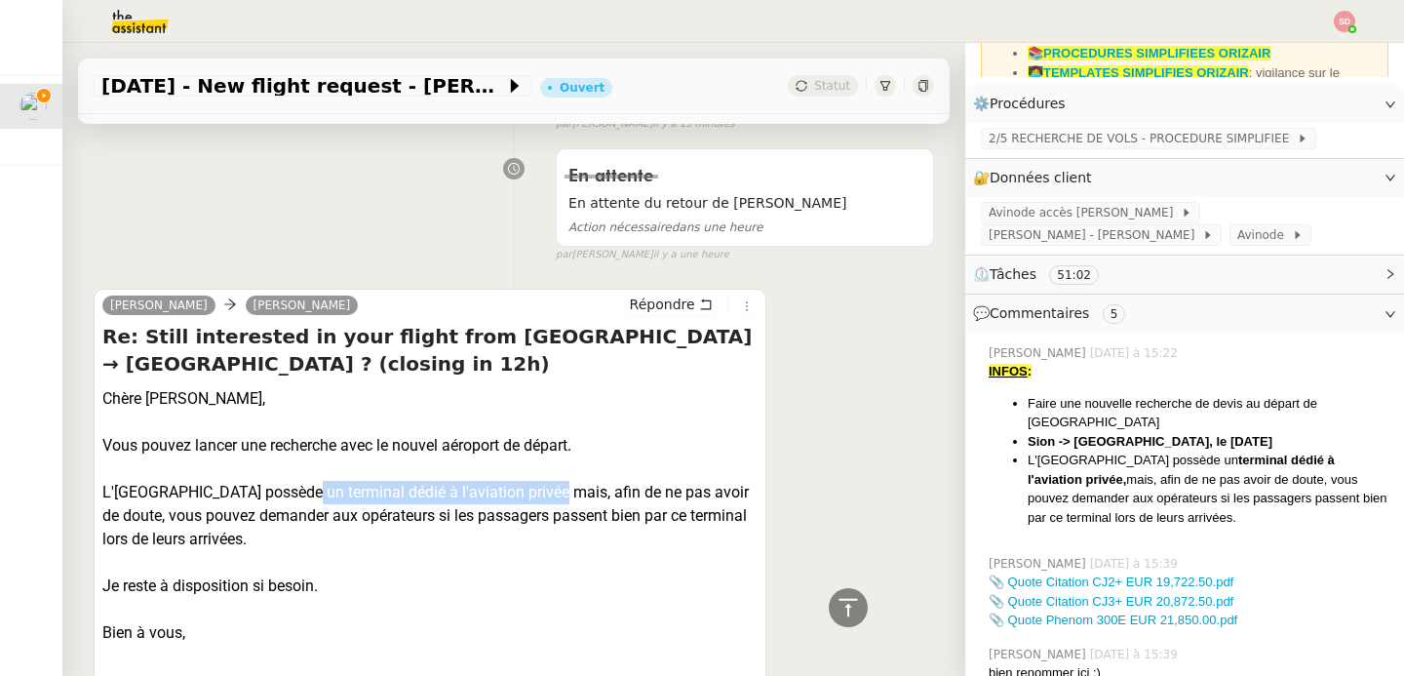
drag, startPoint x: 293, startPoint y: 493, endPoint x: 540, endPoint y: 499, distance: 246.8
click at [540, 499] on div "L'[GEOGRAPHIC_DATA] possède un terminal dédié à l'aviation privée mais, afin de…" at bounding box center [429, 516] width 655 height 70
drag, startPoint x: 540, startPoint y: 497, endPoint x: 296, endPoint y: 502, distance: 243.8
click at [296, 502] on div "L'[GEOGRAPHIC_DATA] possède un terminal dédié à l'aviation privée mais, afin de…" at bounding box center [429, 516] width 655 height 70
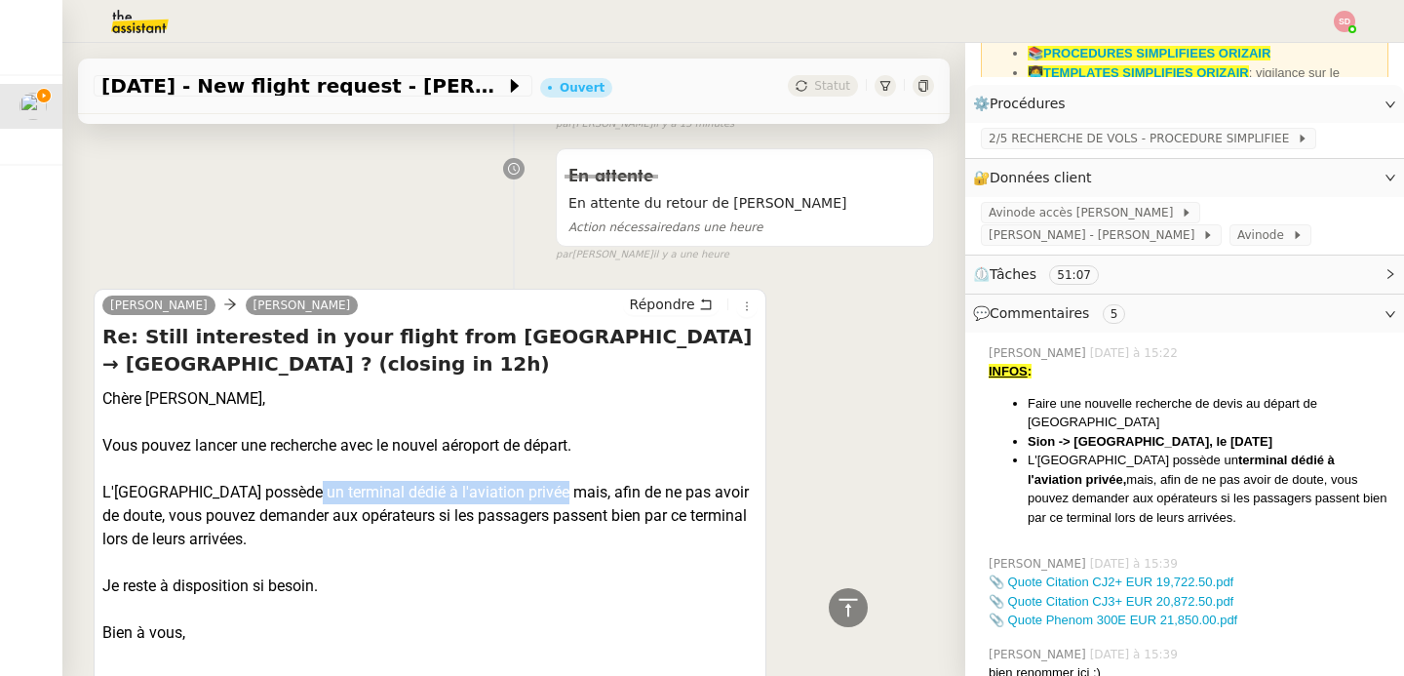
copy div "un terminal dédié à l'aviation privée"
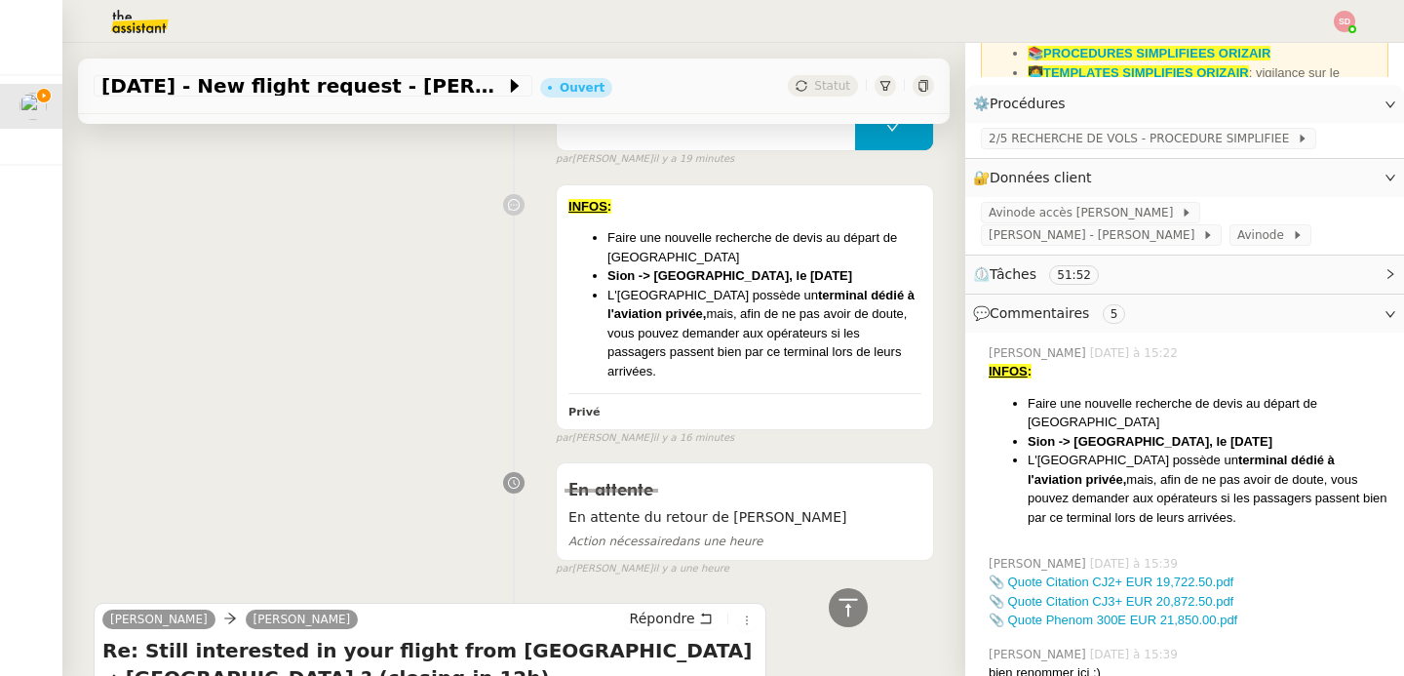
scroll to position [0, 0]
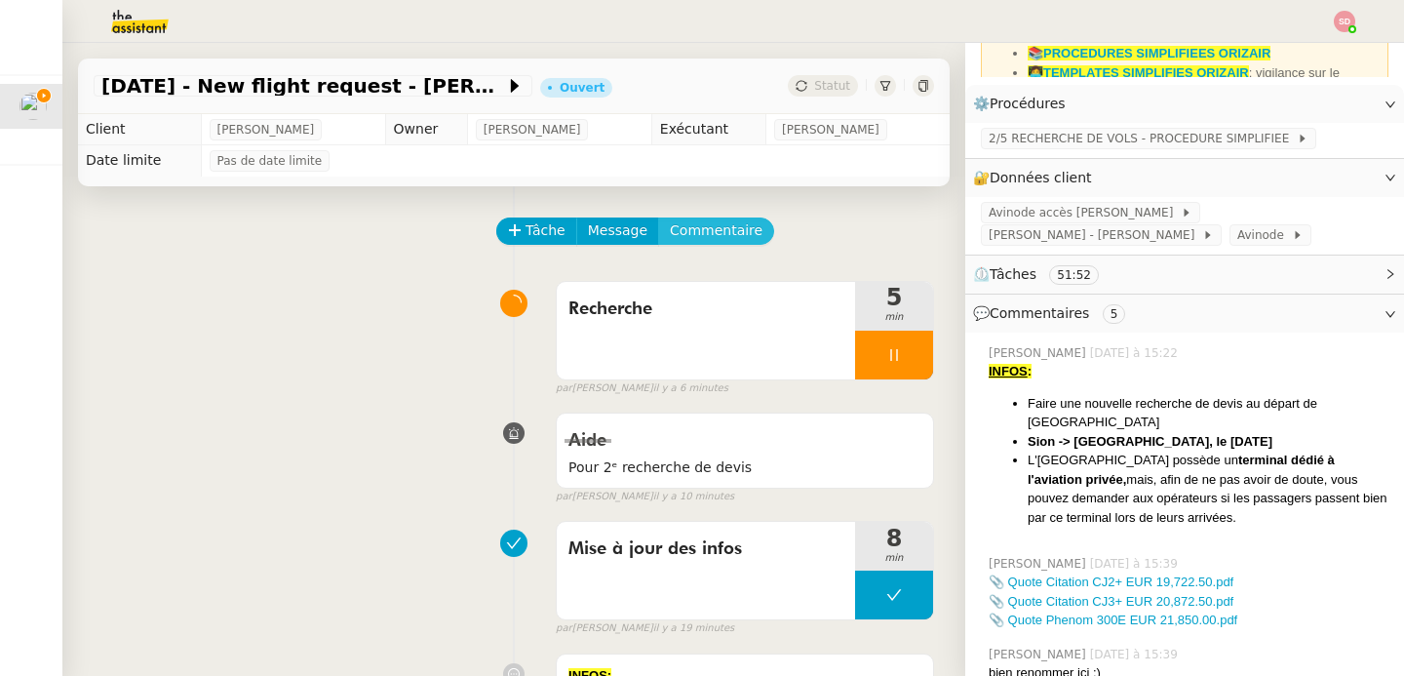
click at [730, 230] on span "Commentaire" at bounding box center [716, 230] width 93 height 22
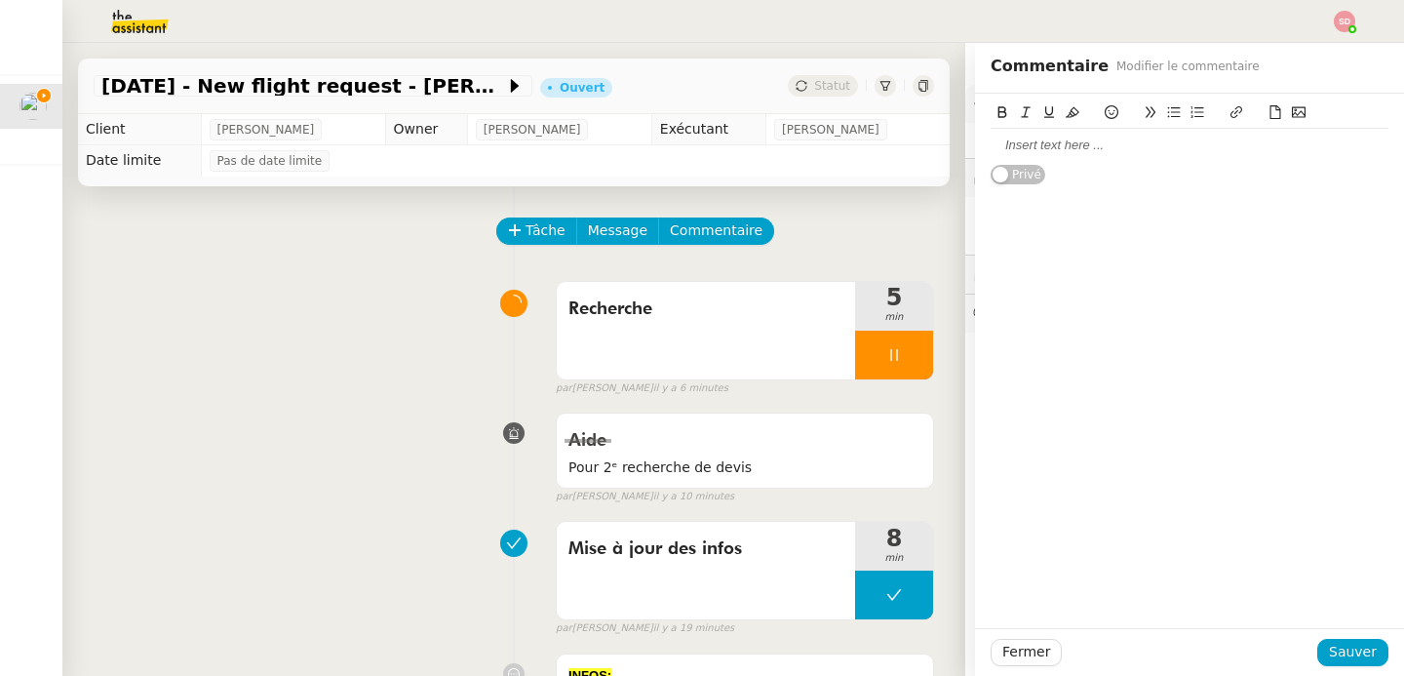
click at [1214, 161] on div at bounding box center [1190, 145] width 398 height 33
click at [1345, 657] on span "Sauver" at bounding box center [1353, 652] width 48 height 22
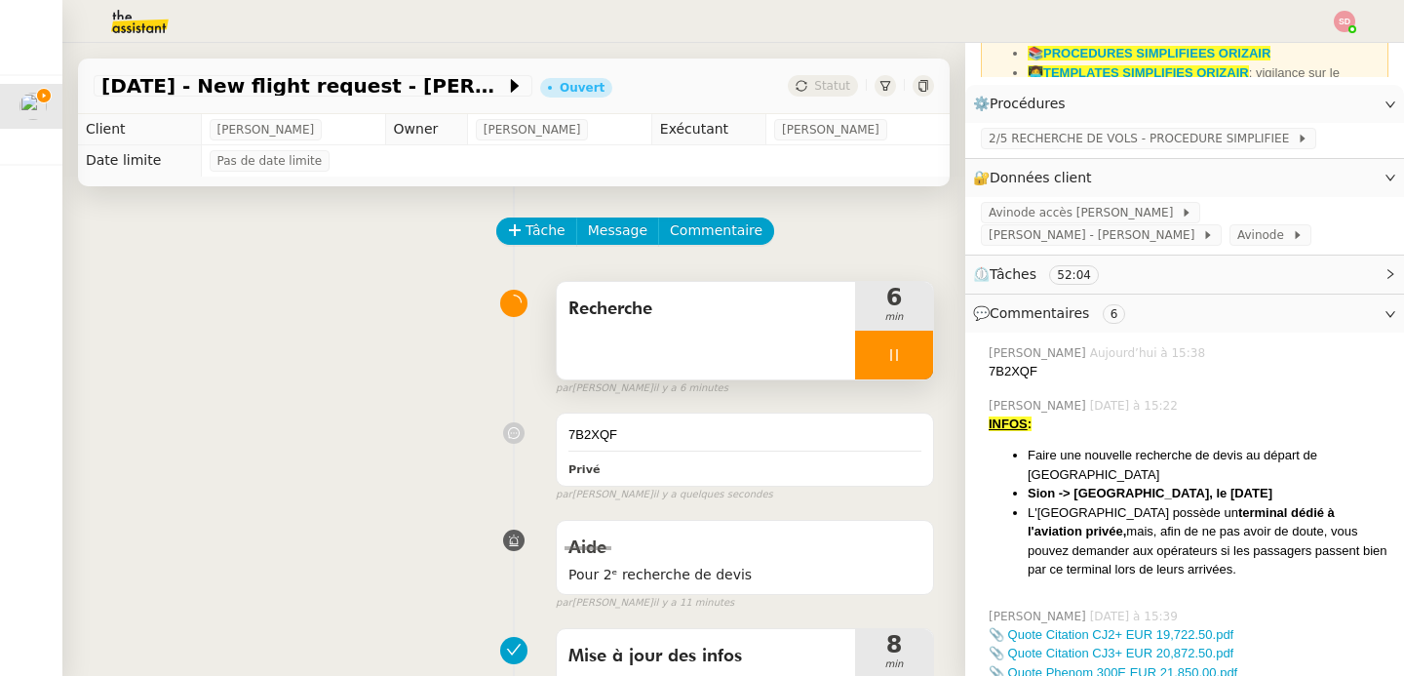
click at [899, 344] on div at bounding box center [894, 355] width 78 height 49
click at [899, 344] on button at bounding box center [913, 355] width 39 height 49
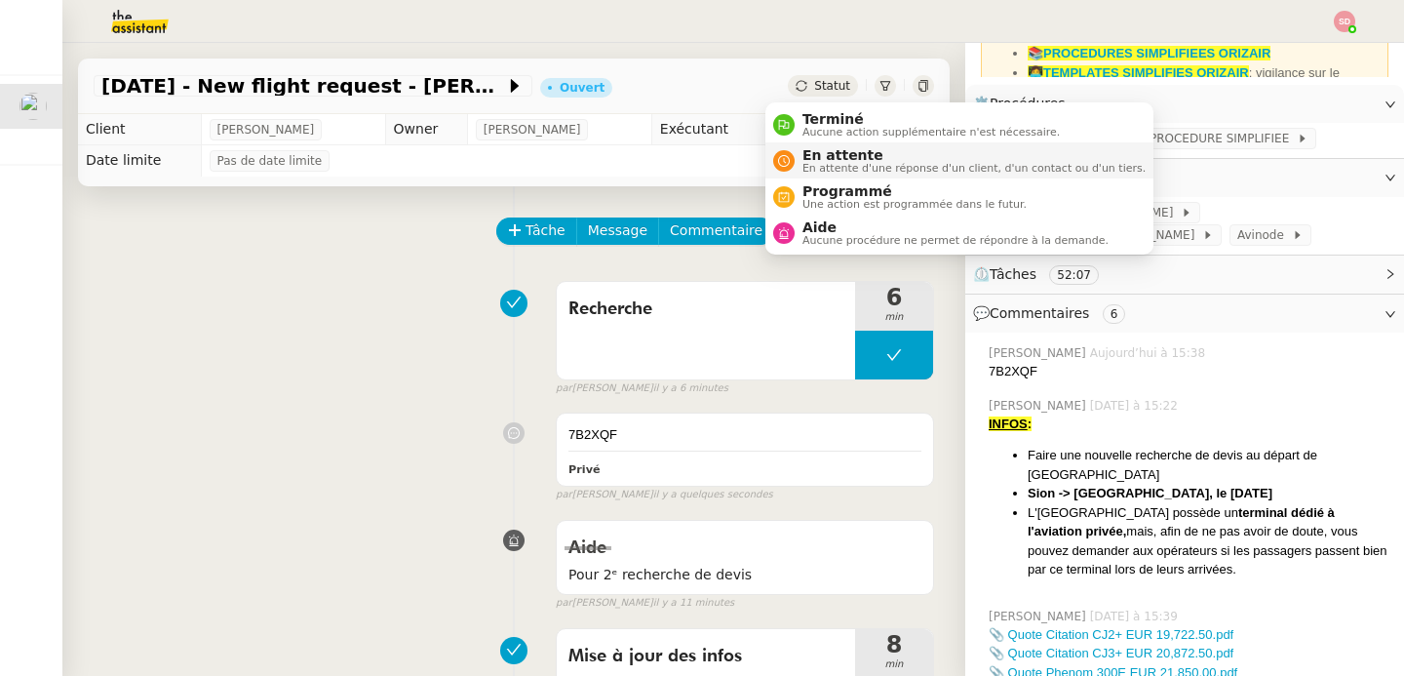
click at [804, 154] on span "En attente" at bounding box center [973, 155] width 343 height 16
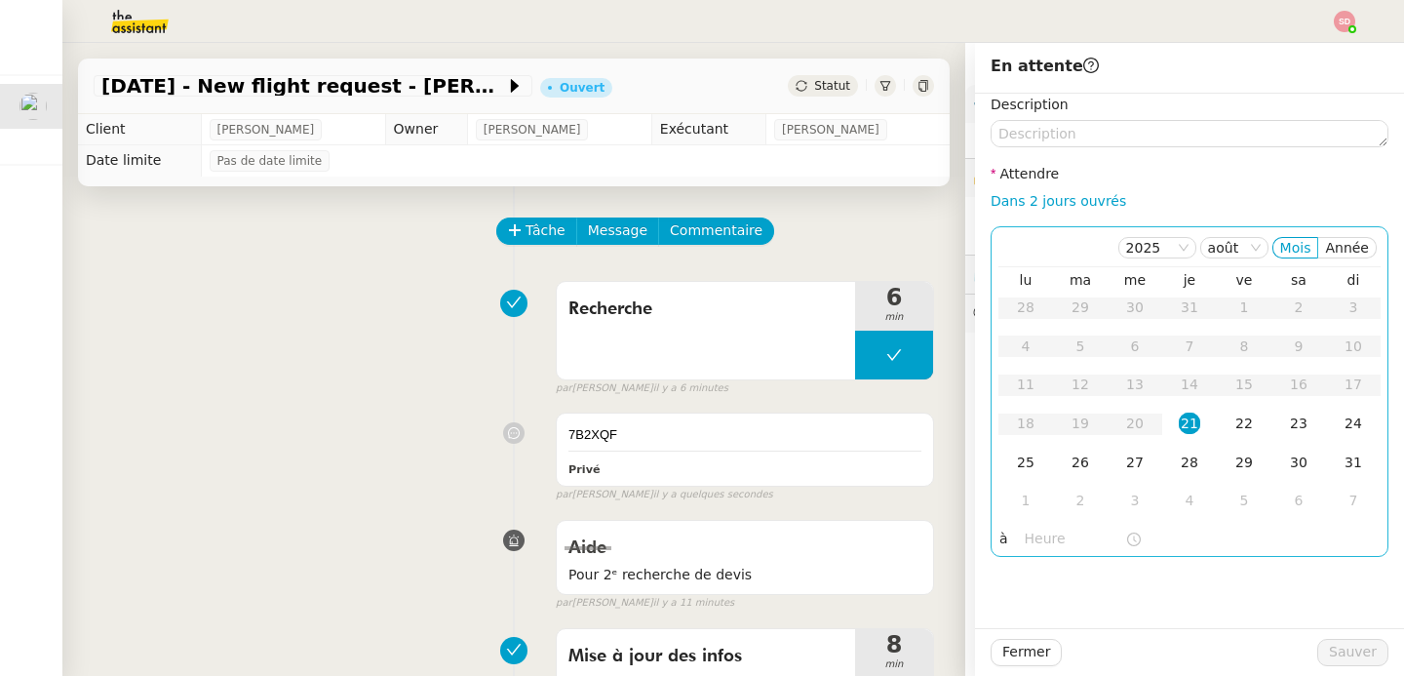
click at [1025, 539] on input "text" at bounding box center [1075, 538] width 100 height 22
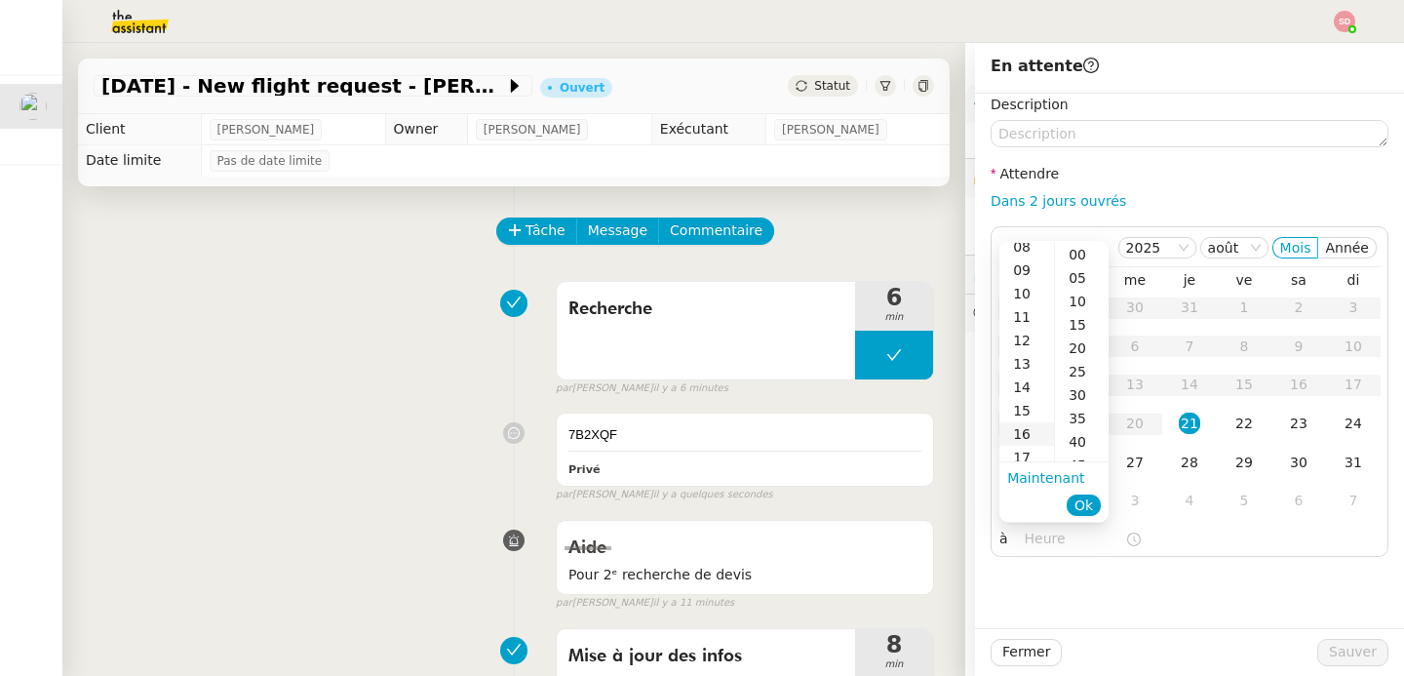
click at [1033, 429] on div "16" at bounding box center [1026, 433] width 55 height 23
click at [1083, 395] on div "30" at bounding box center [1082, 394] width 54 height 23
type input "16:30"
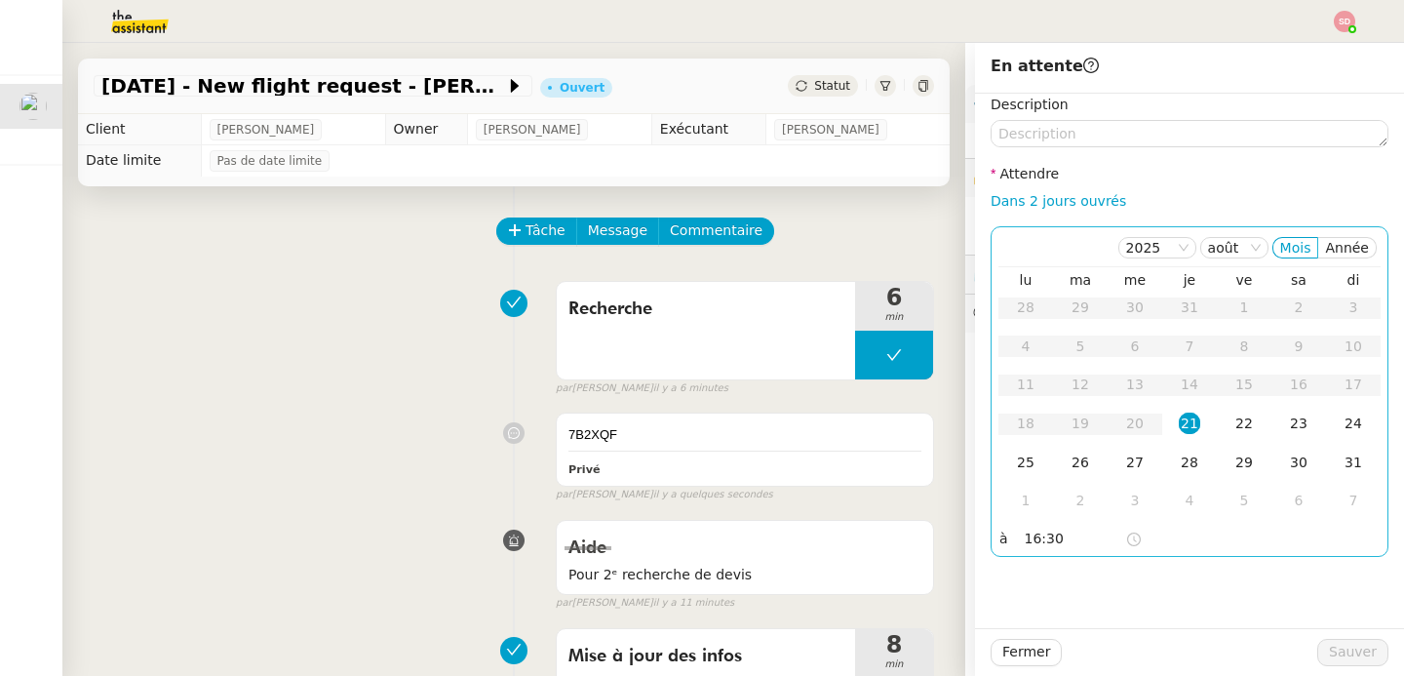
click at [1179, 428] on div "21" at bounding box center [1189, 422] width 21 height 21
click at [1338, 653] on span "Sauver" at bounding box center [1353, 652] width 48 height 22
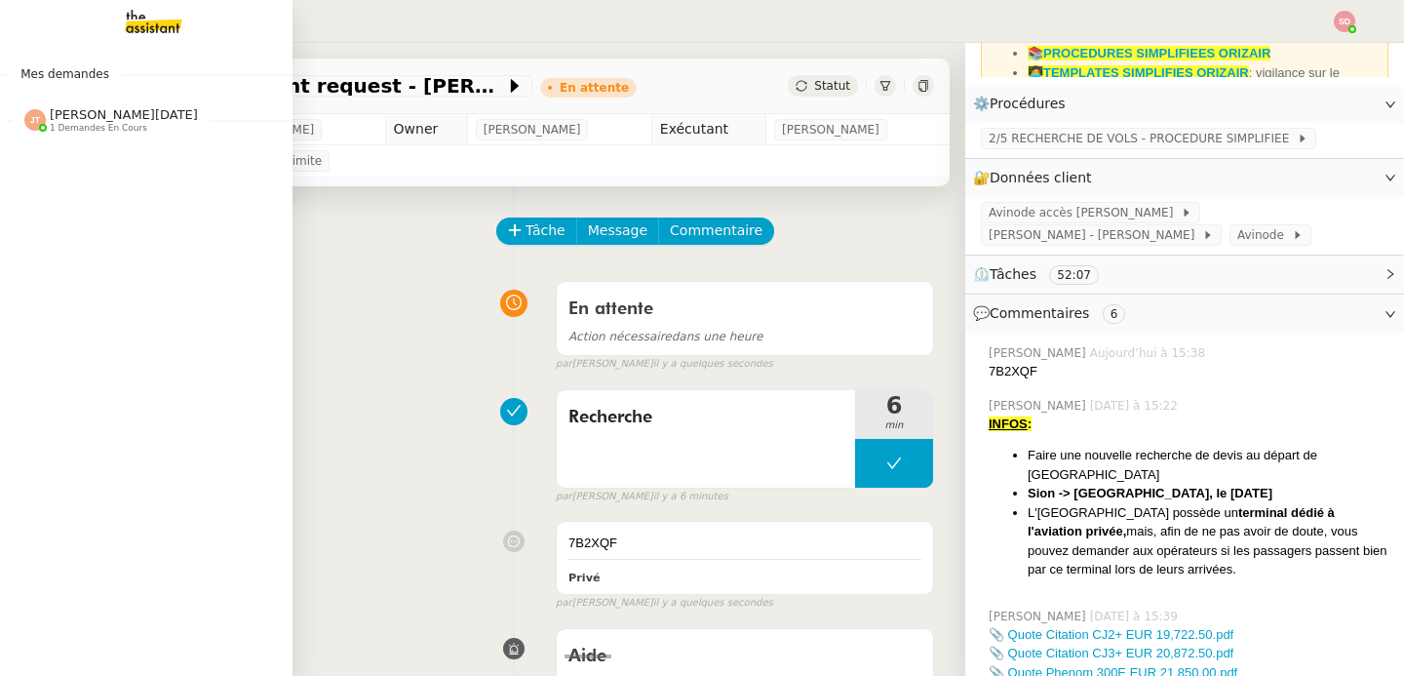
click at [28, 116] on img at bounding box center [34, 119] width 21 height 21
click at [49, 136] on div "[PERSON_NAME][DATE] 1 demandes en cours" at bounding box center [146, 112] width 293 height 57
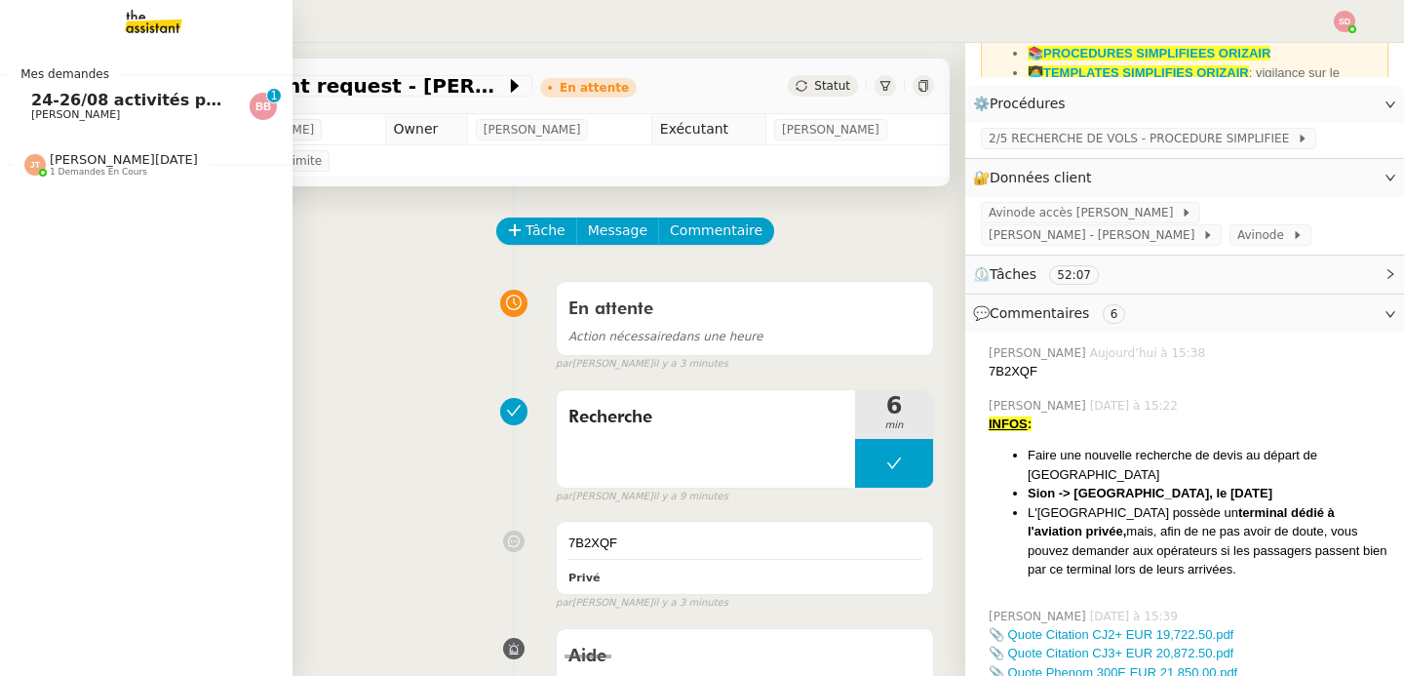
click at [55, 129] on div "[PERSON_NAME][DATE] 1 demandes en cours" at bounding box center [146, 157] width 293 height 57
click at [73, 104] on span "24-26/08 activités pour enfants à [GEOGRAPHIC_DATA]" at bounding box center [271, 100] width 481 height 19
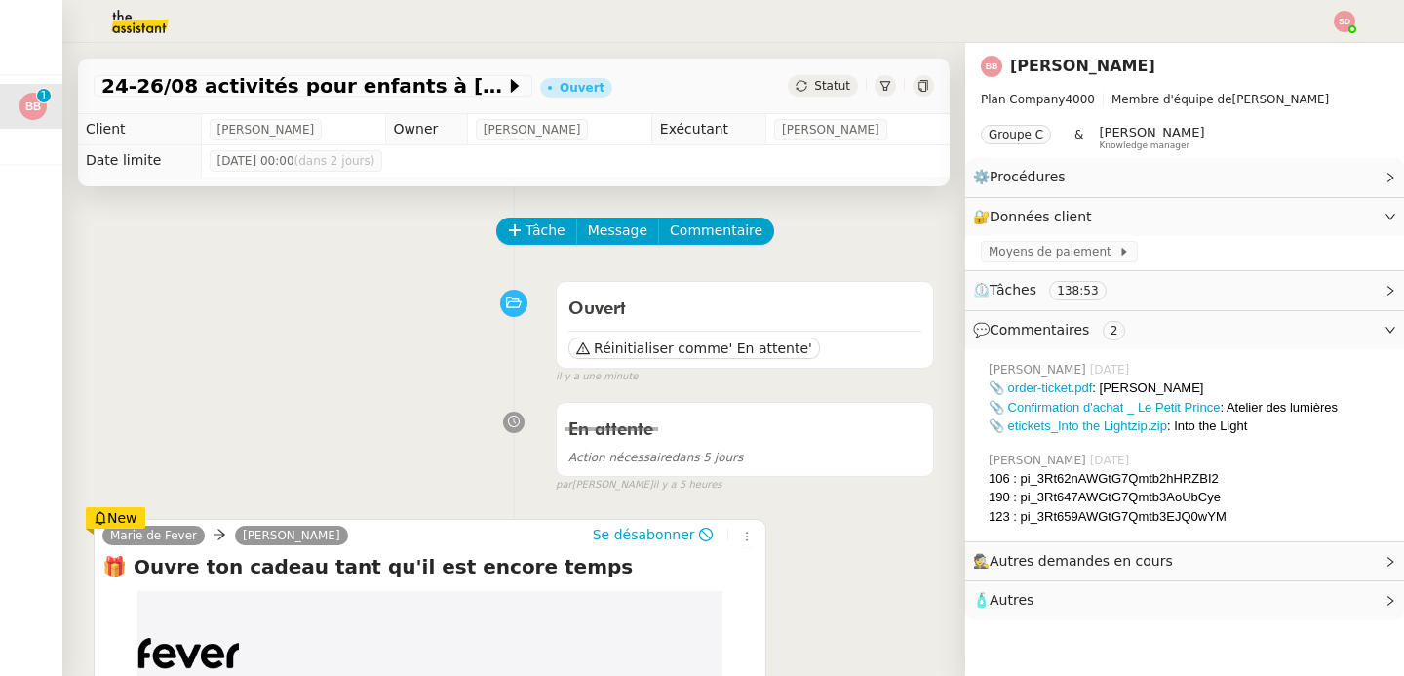
scroll to position [355, 0]
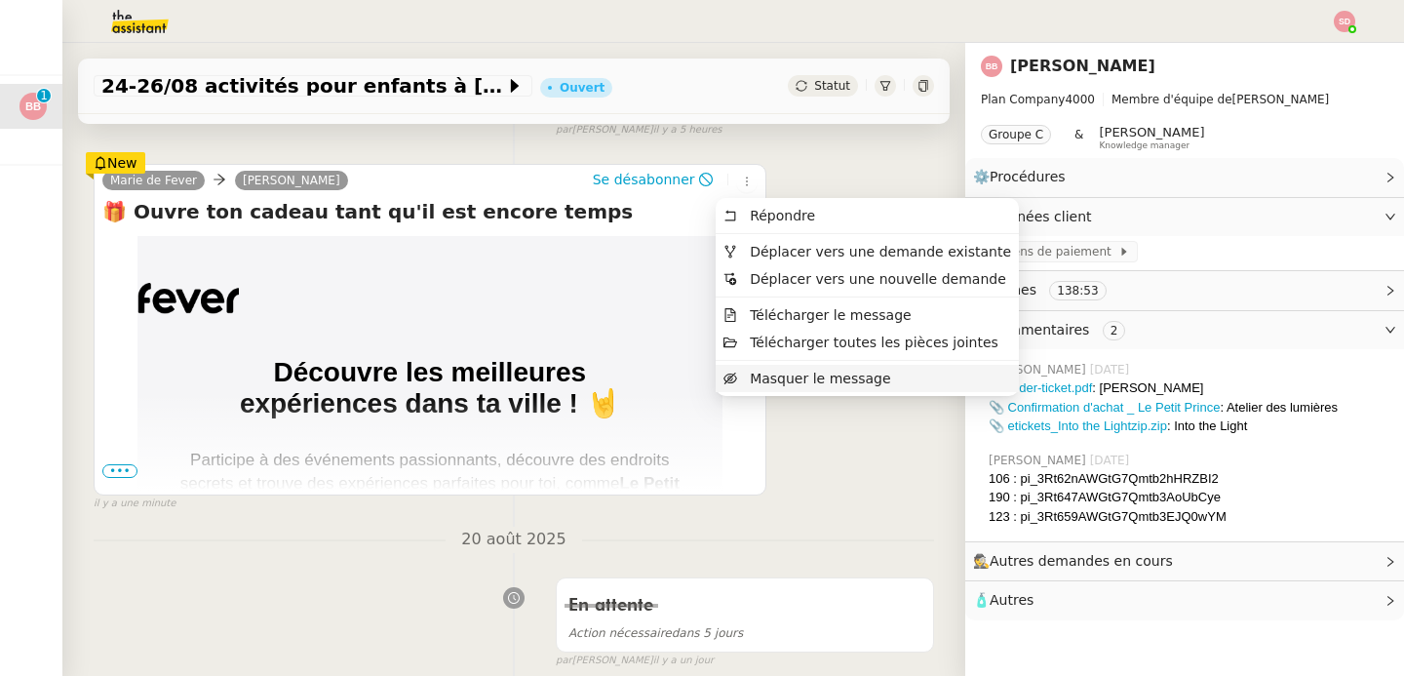
click at [746, 371] on span "Masquer le message" at bounding box center [807, 379] width 168 height 16
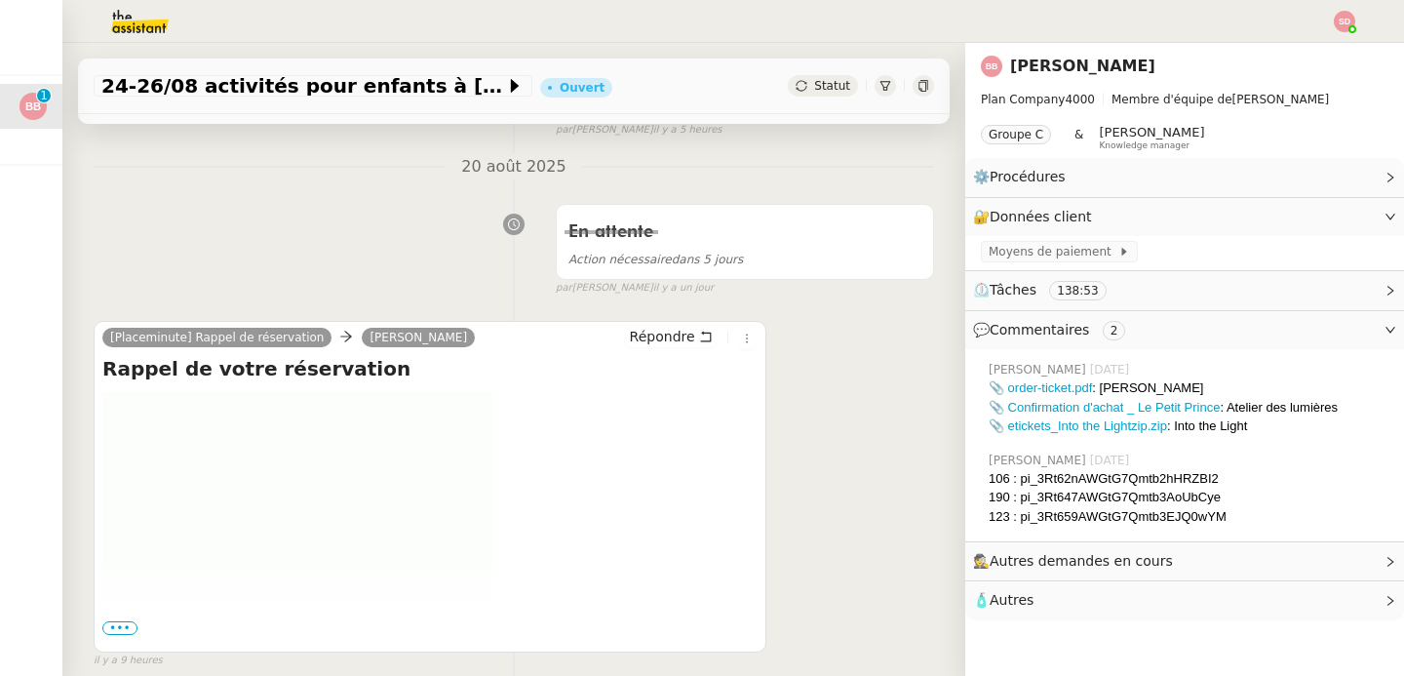
scroll to position [0, 0]
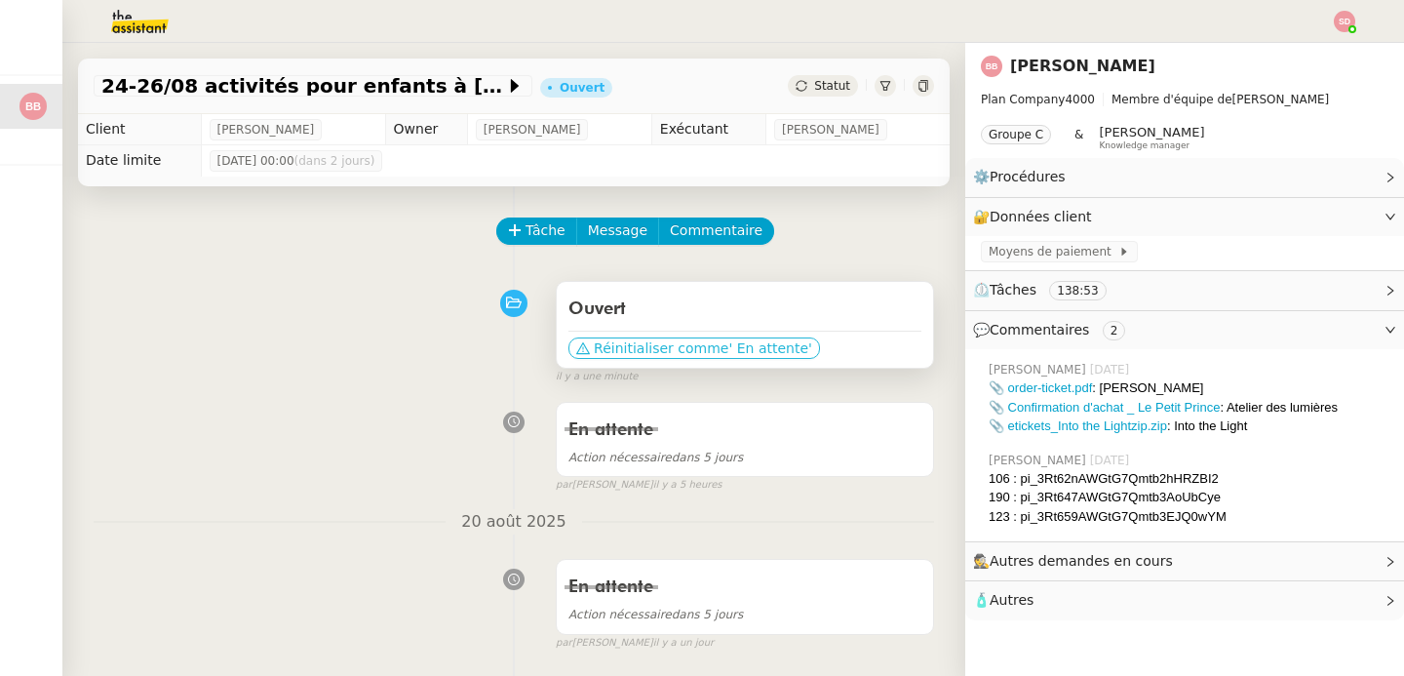
click at [602, 348] on span "Réinitialiser comme" at bounding box center [661, 348] width 135 height 20
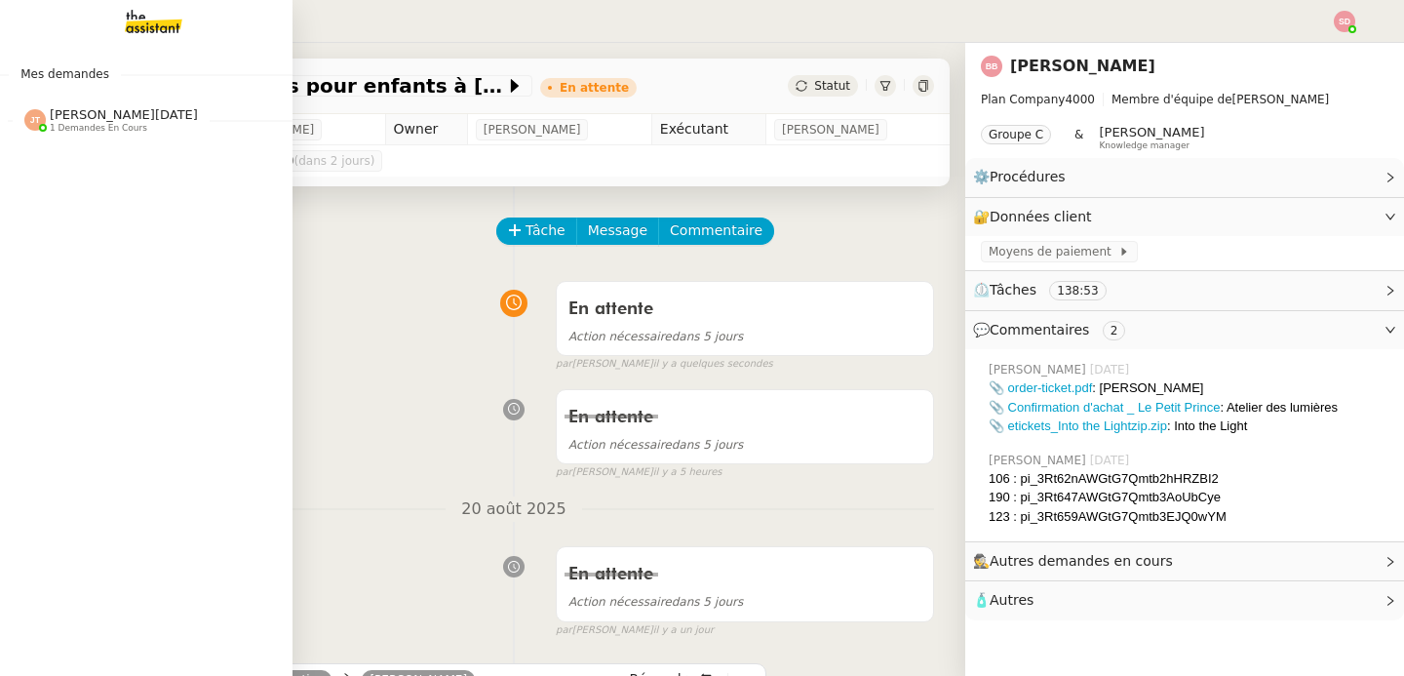
click at [56, 120] on span "[PERSON_NAME][DATE]" at bounding box center [124, 114] width 148 height 15
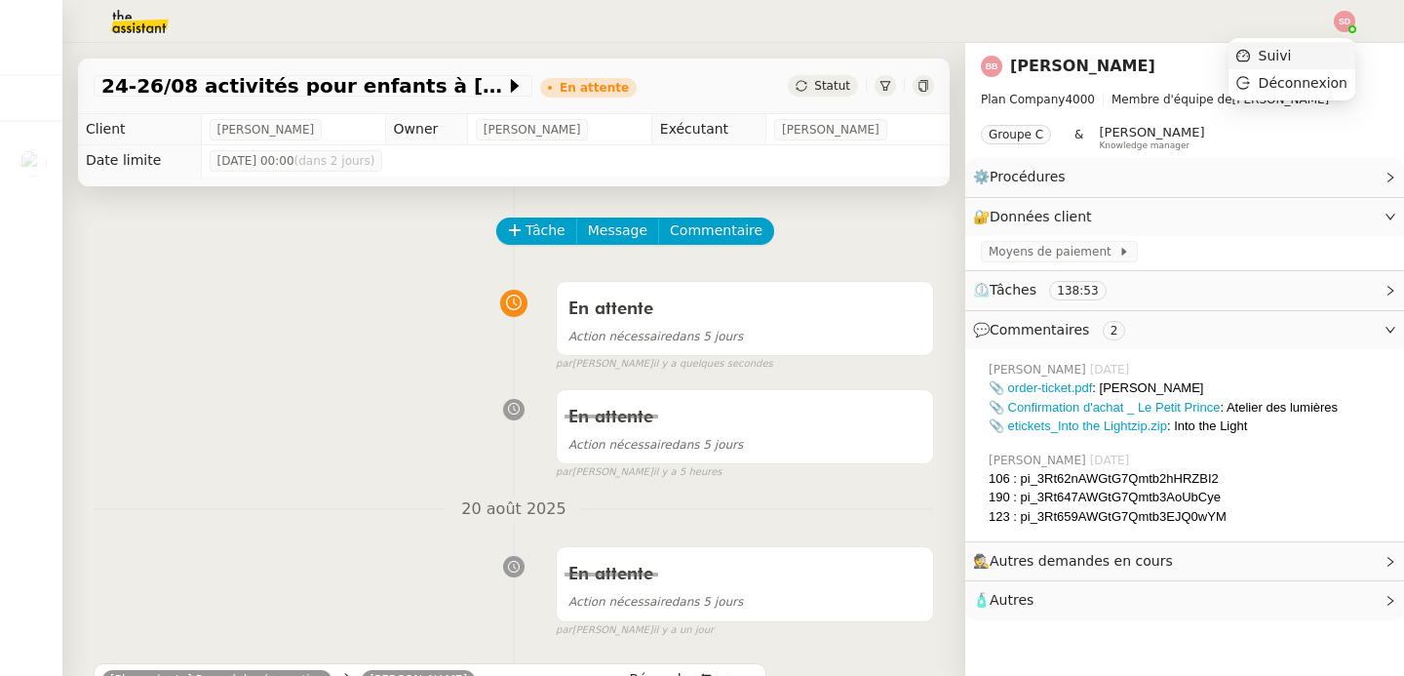
click at [1338, 51] on li "Suivi" at bounding box center [1292, 55] width 127 height 27
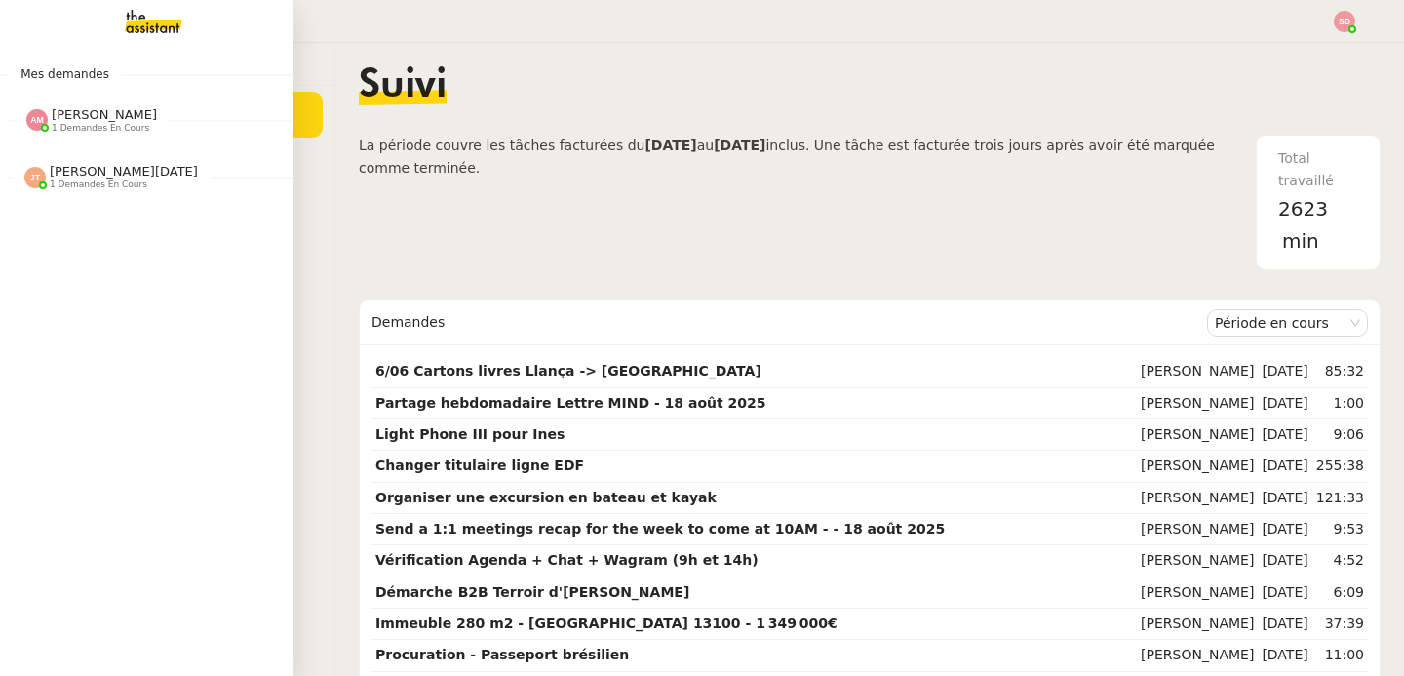
click at [104, 131] on span "1 demandes en cours" at bounding box center [101, 128] width 98 height 11
click at [86, 163] on span "Planifier une réunion avec [PERSON_NAME]" at bounding box center [225, 156] width 388 height 19
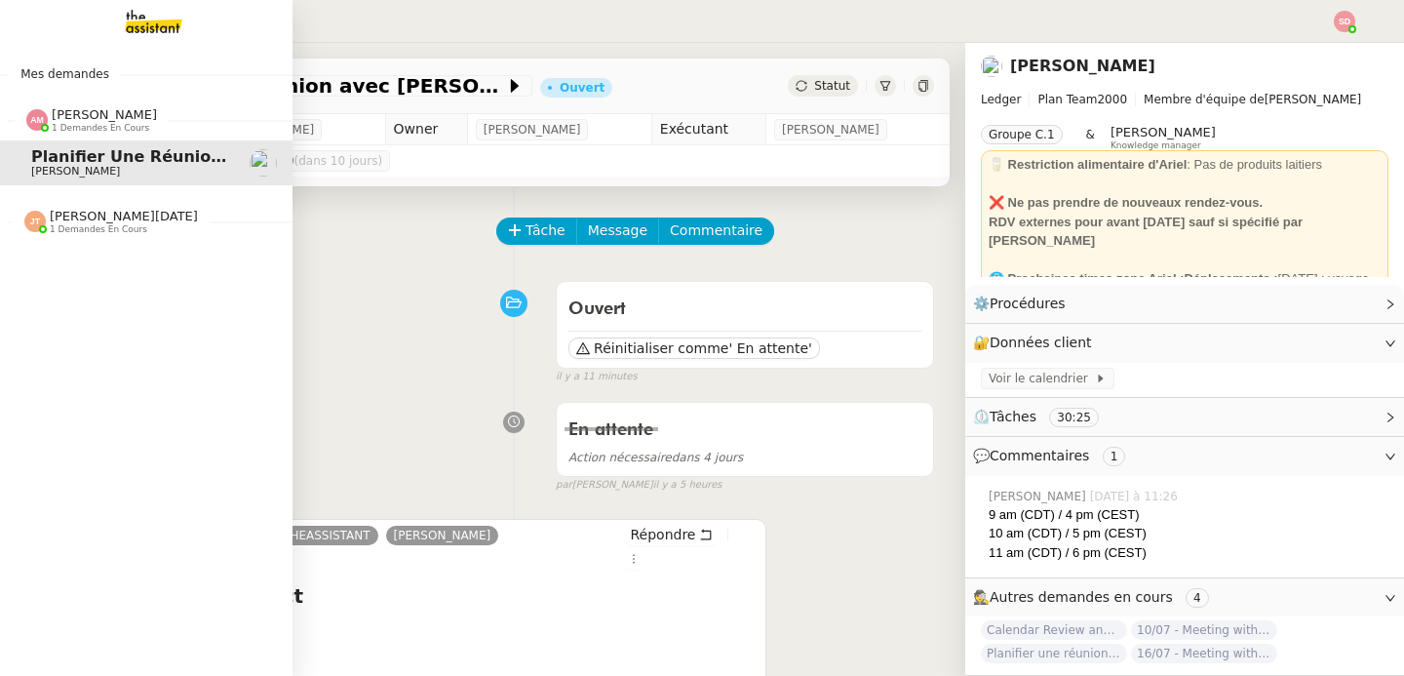
click at [91, 121] on span "[PERSON_NAME]" at bounding box center [104, 114] width 105 height 15
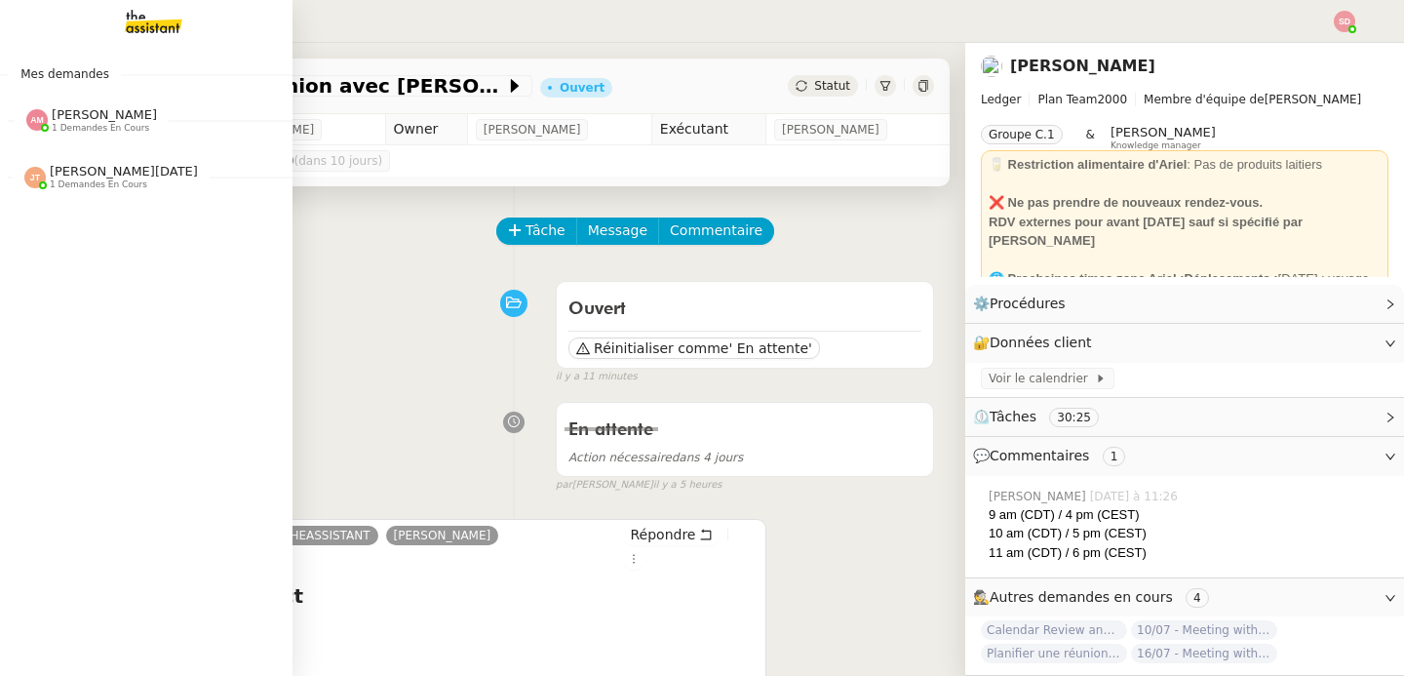
click at [99, 166] on span "[PERSON_NAME][DATE]" at bounding box center [124, 171] width 148 height 15
click at [112, 230] on span "[PERSON_NAME]" at bounding box center [129, 228] width 197 height 12
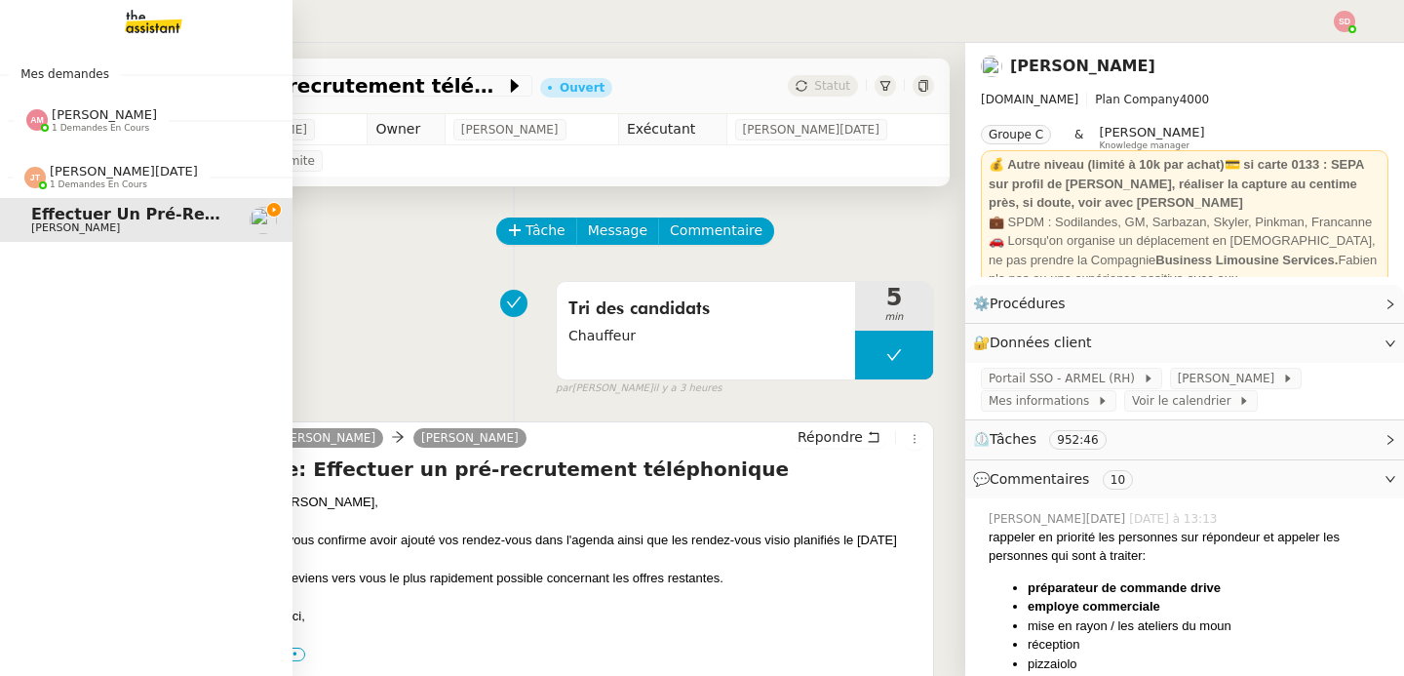
click at [50, 181] on span "1 demandes en cours" at bounding box center [99, 184] width 98 height 11
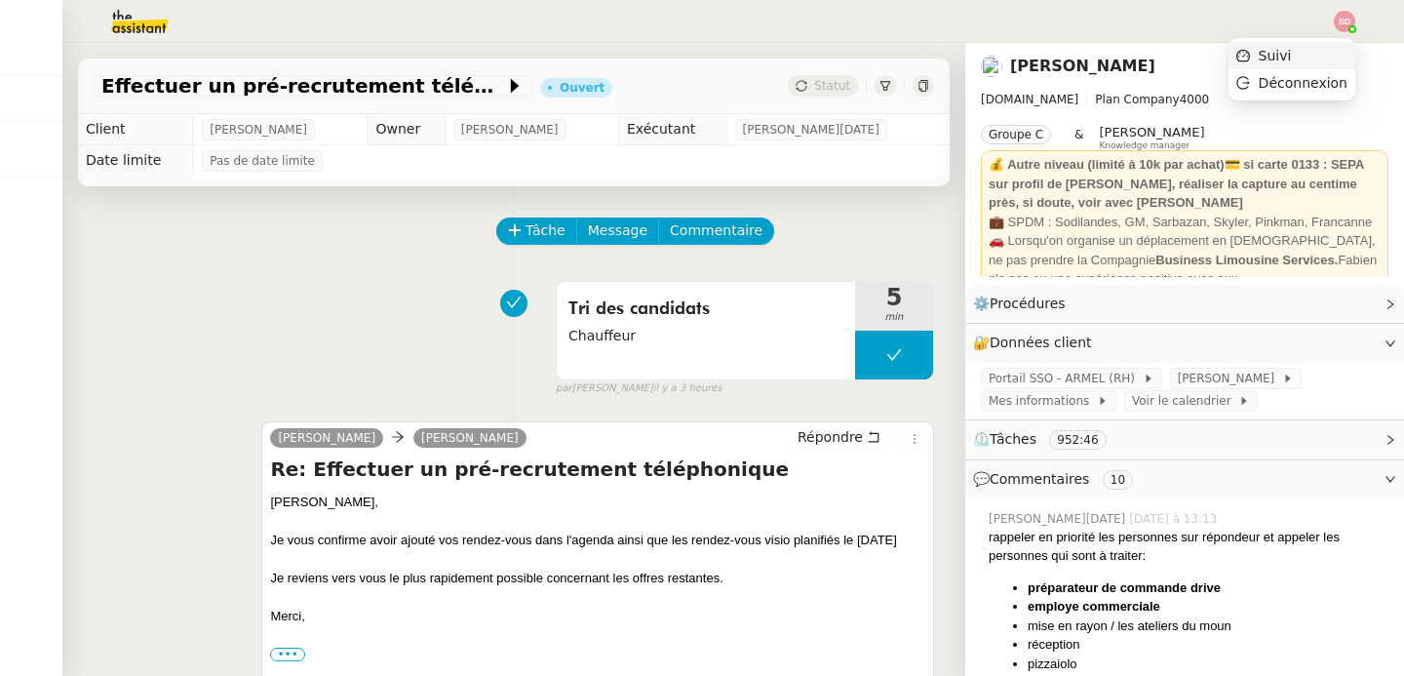
drag, startPoint x: 1341, startPoint y: 53, endPoint x: 1315, endPoint y: 46, distance: 26.3
click at [1341, 52] on li "Suivi" at bounding box center [1292, 55] width 127 height 27
